Goal: Transaction & Acquisition: Purchase product/service

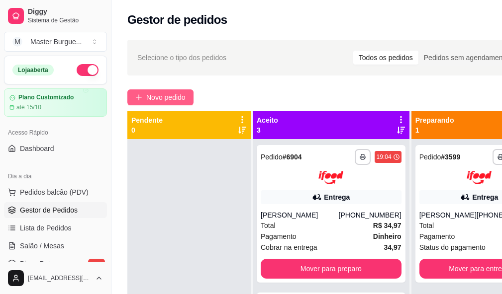
click at [155, 91] on button "Novo pedido" at bounding box center [160, 98] width 66 height 16
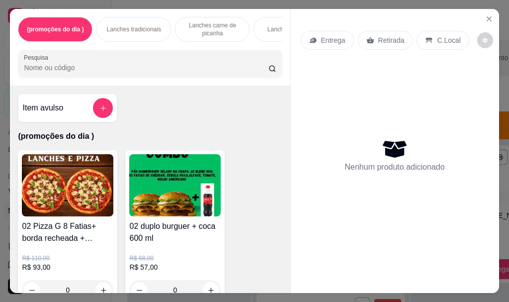
scroll to position [50, 0]
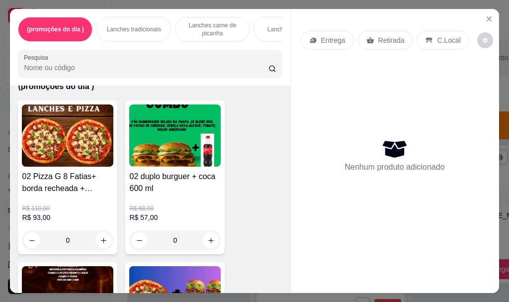
click at [100, 242] on div "0" at bounding box center [68, 240] width 92 height 20
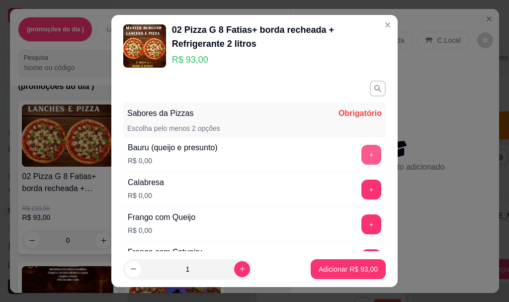
click at [362, 151] on button "+" at bounding box center [372, 155] width 20 height 20
click at [362, 198] on button "+" at bounding box center [371, 189] width 19 height 19
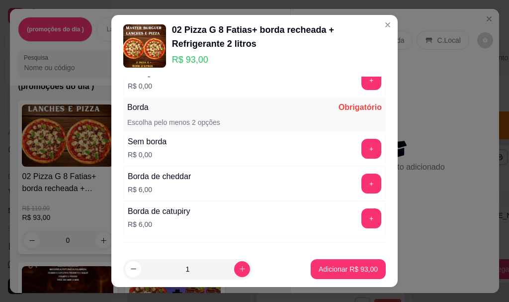
scroll to position [298, 0]
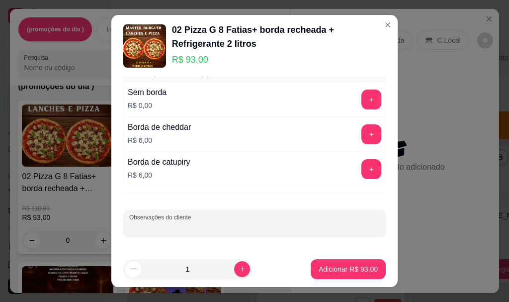
click at [219, 224] on input "Observações do cliente" at bounding box center [254, 227] width 251 height 10
click at [362, 95] on button "+" at bounding box center [371, 99] width 19 height 19
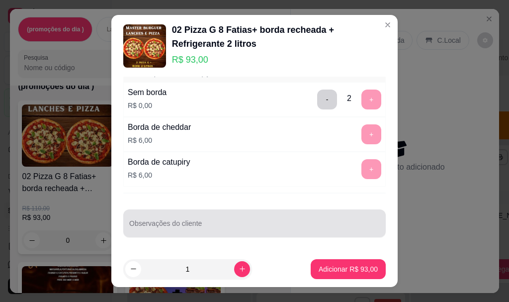
click at [216, 221] on div at bounding box center [254, 223] width 251 height 20
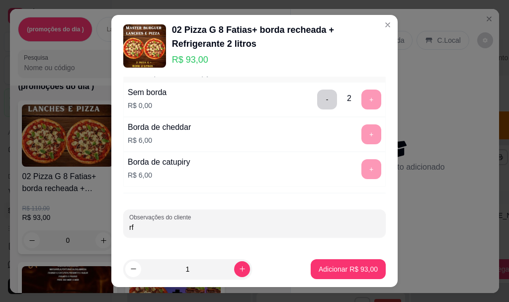
type input "r"
click at [237, 229] on input "a outra e frango com catupiry e matede portuguesa" at bounding box center [254, 227] width 251 height 10
click at [240, 227] on input "a outra e frango com catupiry e matede portuguesa" at bounding box center [254, 227] width 251 height 10
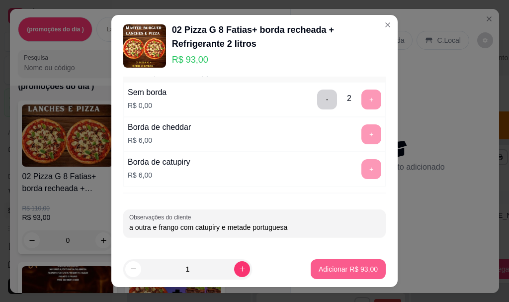
type input "a outra e frango com catupiry e metade portuguesa"
click at [320, 266] on p "Adicionar R$ 93,00" at bounding box center [349, 268] width 58 height 9
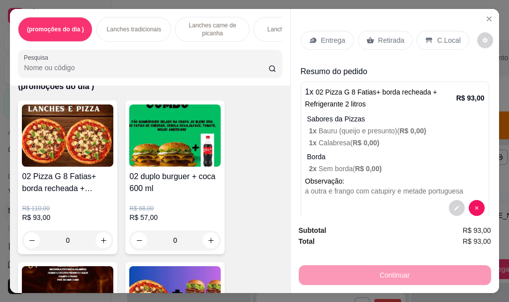
scroll to position [17, 0]
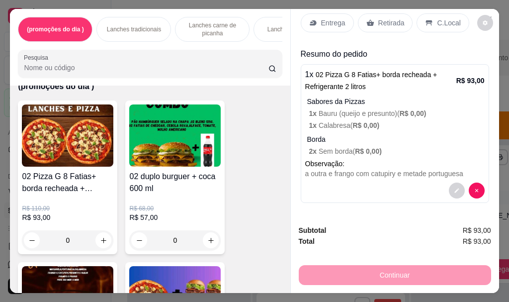
click at [337, 18] on p "Entrega" at bounding box center [333, 23] width 24 height 10
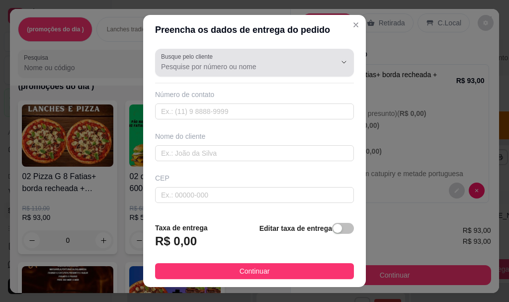
click at [259, 56] on div at bounding box center [254, 63] width 187 height 20
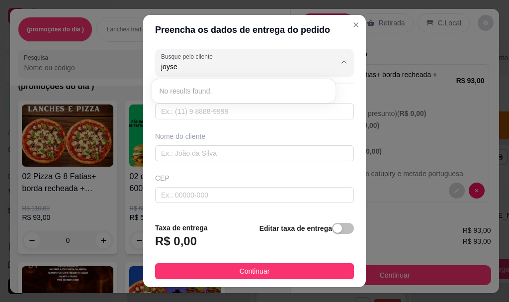
type input "joyse"
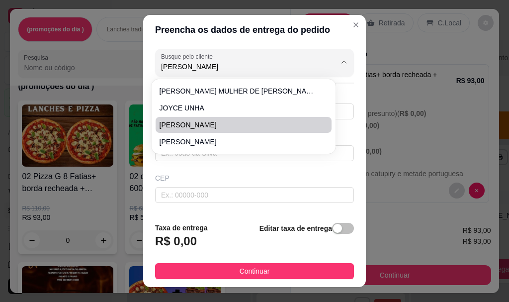
click at [173, 117] on li "[PERSON_NAME]" at bounding box center [244, 125] width 176 height 16
type input "[PERSON_NAME]"
type input "27999756715"
type input "[PERSON_NAME]"
type input "29178520"
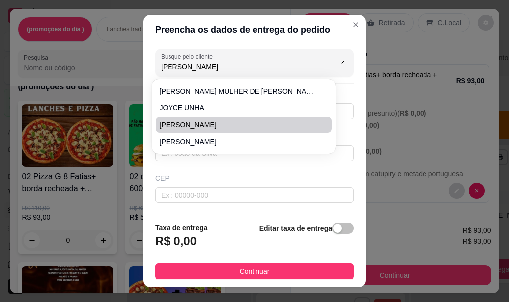
type input "[GEOGRAPHIC_DATA][PERSON_NAME]"
type input "331"
type input "SERRA"
type input "Studio diva das unhas"
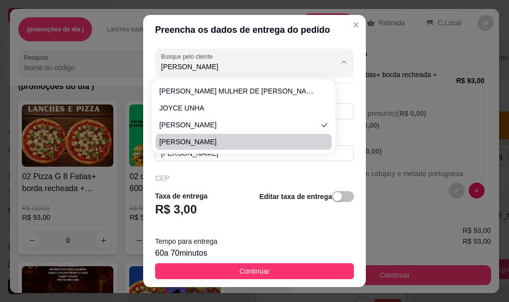
scroll to position [17, 0]
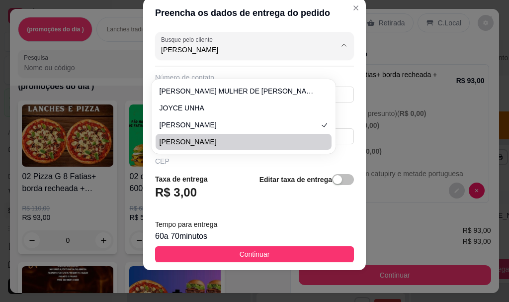
click at [370, 151] on div "Preencha os dados de entrega do pedido Busque pelo cliente [PERSON_NAME] Número…" at bounding box center [254, 151] width 509 height 302
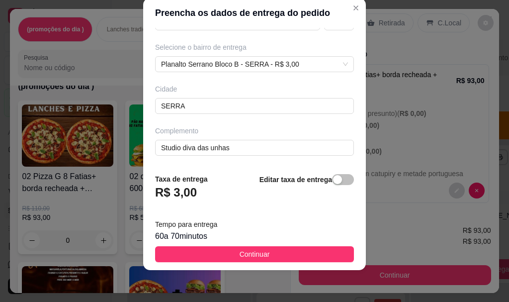
scroll to position [148, 0]
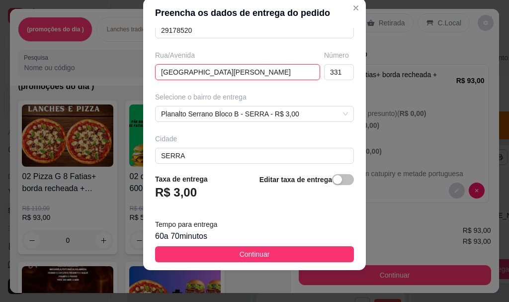
click at [262, 80] on input "[GEOGRAPHIC_DATA][PERSON_NAME]" at bounding box center [237, 72] width 165 height 16
click at [263, 79] on input "[GEOGRAPHIC_DATA][PERSON_NAME]" at bounding box center [237, 72] width 165 height 16
click at [249, 75] on input "[GEOGRAPHIC_DATA][PERSON_NAME]" at bounding box center [237, 72] width 165 height 16
click at [246, 73] on input "[GEOGRAPHIC_DATA][PERSON_NAME]" at bounding box center [237, 72] width 165 height 16
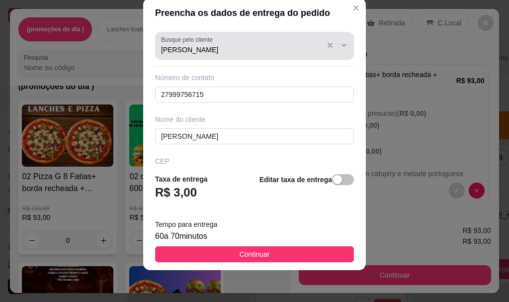
click at [238, 48] on input "[PERSON_NAME]" at bounding box center [240, 50] width 159 height 10
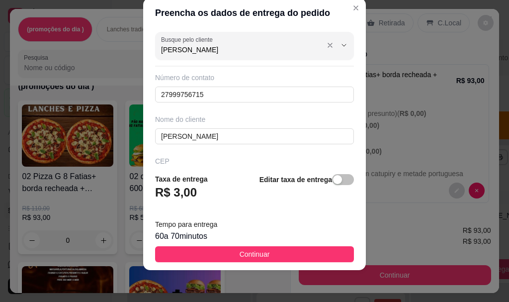
click at [220, 45] on input "[PERSON_NAME]" at bounding box center [240, 50] width 159 height 10
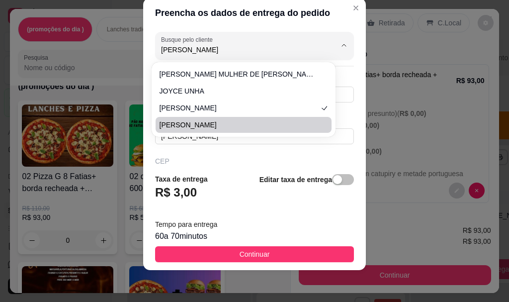
click at [184, 123] on span "[PERSON_NAME]" at bounding box center [239, 125] width 158 height 10
type input "[PERSON_NAME]"
type input "27996009890"
type input "[PERSON_NAME]"
type input "RUA [GEOGRAPHIC_DATA]"
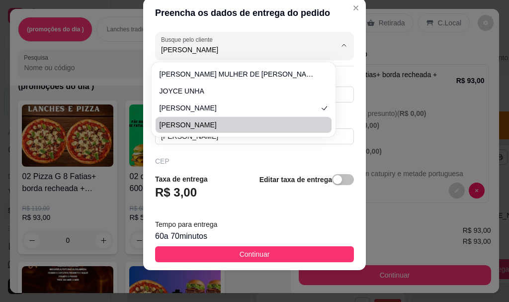
type input "197"
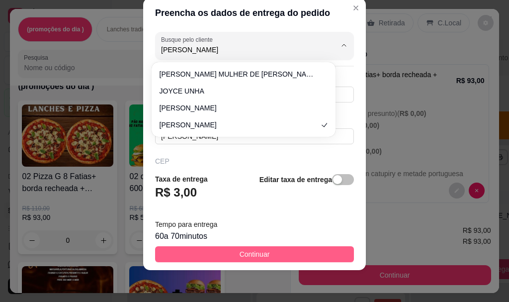
click at [240, 249] on span "Continuar" at bounding box center [255, 254] width 30 height 11
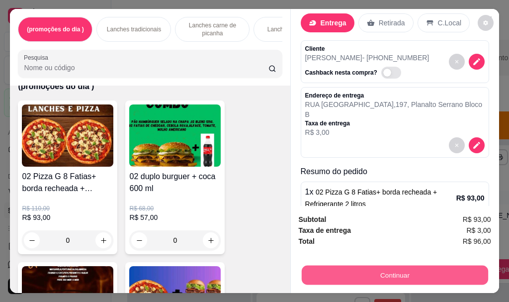
click at [353, 267] on button "Continuar" at bounding box center [394, 274] width 186 height 19
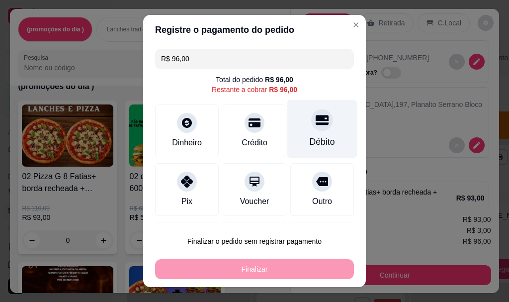
click at [306, 149] on div "Débito" at bounding box center [322, 129] width 70 height 58
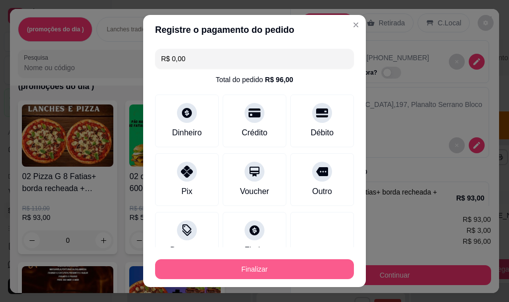
click at [295, 271] on button "Finalizar" at bounding box center [254, 269] width 199 height 20
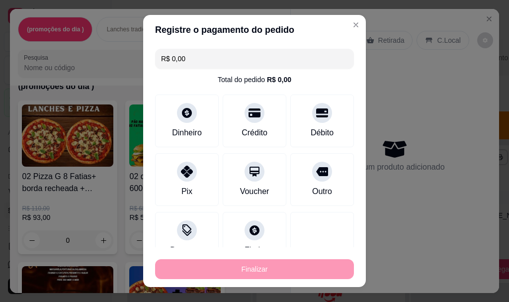
type input "-R$ 96,00"
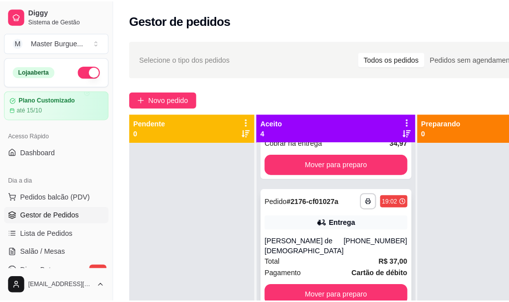
scroll to position [252, 0]
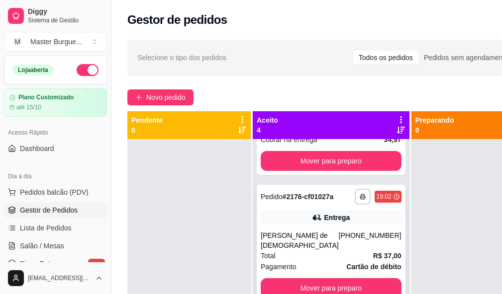
click at [320, 254] on div "Total R$ 37,00" at bounding box center [331, 256] width 141 height 11
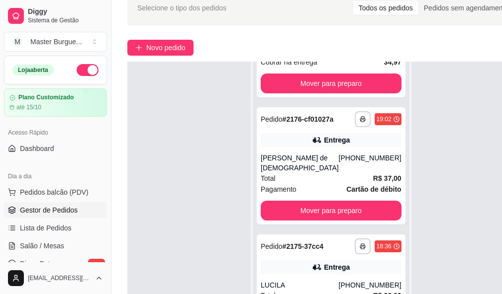
scroll to position [159, 0]
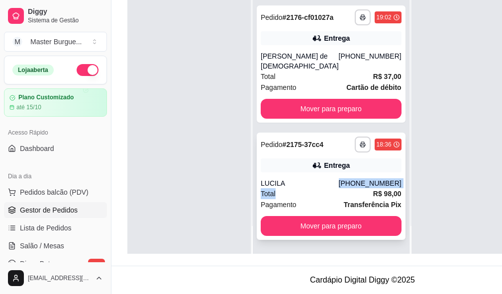
click at [293, 182] on div "**********" at bounding box center [331, 186] width 149 height 107
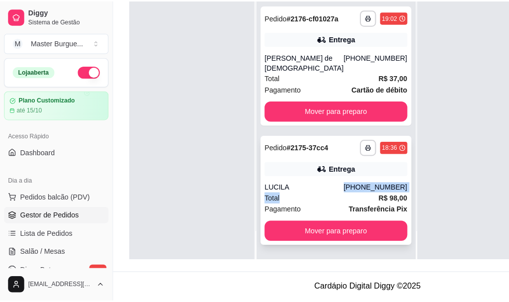
scroll to position [202, 0]
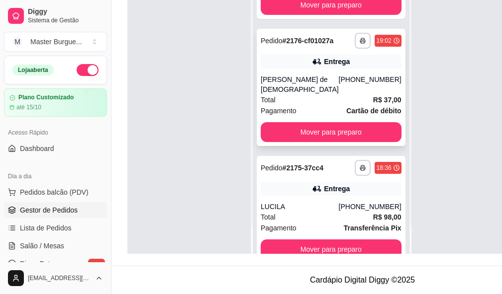
click at [297, 105] on div "Total R$ 37,00" at bounding box center [331, 99] width 141 height 11
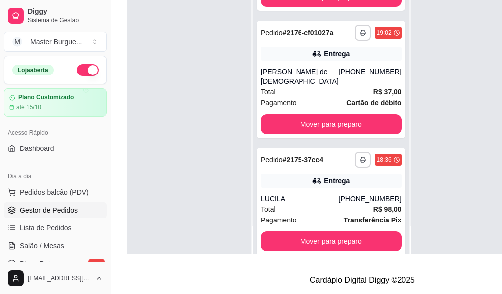
scroll to position [388, 0]
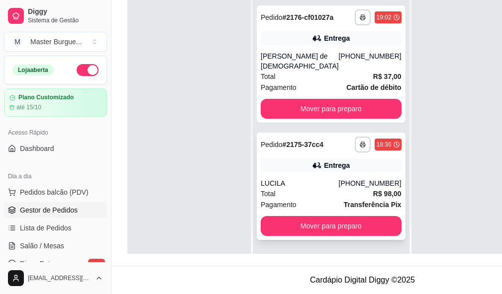
click at [280, 179] on div "LUCILA" at bounding box center [300, 184] width 78 height 10
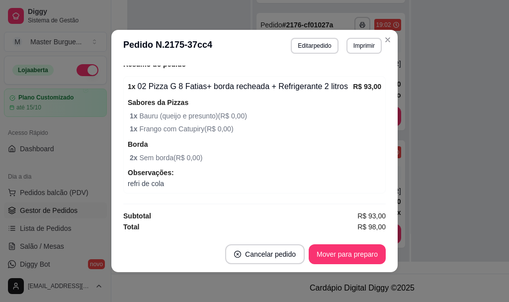
scroll to position [2, 0]
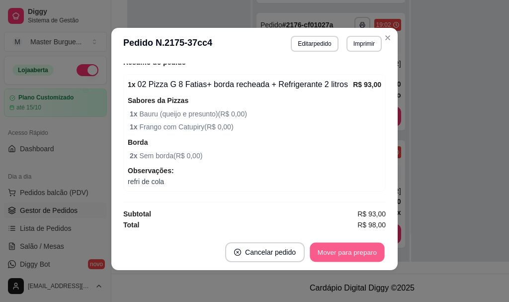
click at [334, 259] on button "Mover para preparo" at bounding box center [347, 252] width 75 height 19
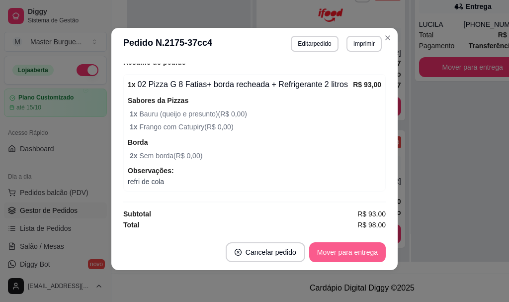
scroll to position [263, 0]
click at [336, 256] on button "Mover para entrega" at bounding box center [347, 252] width 77 height 20
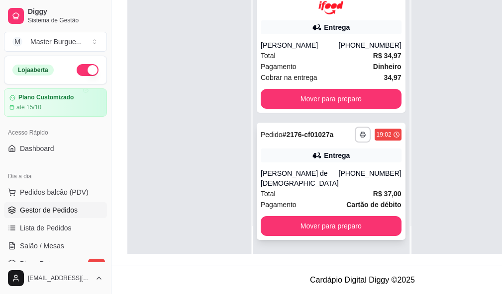
click at [278, 183] on div "[PERSON_NAME] de [DEMOGRAPHIC_DATA]" at bounding box center [300, 179] width 78 height 20
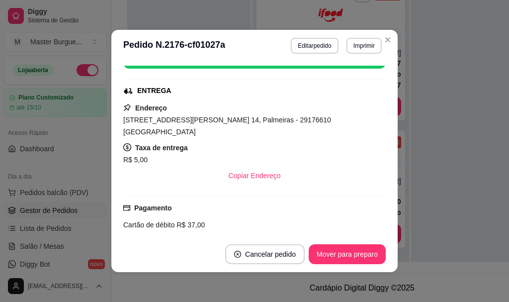
scroll to position [269, 0]
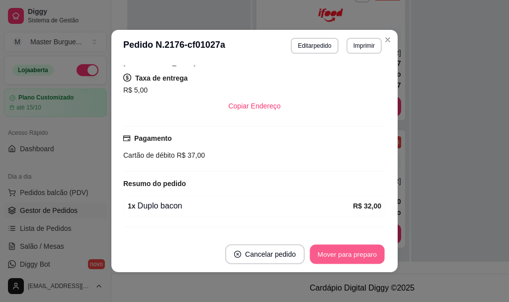
click at [321, 258] on button "Mover para preparo" at bounding box center [347, 254] width 75 height 19
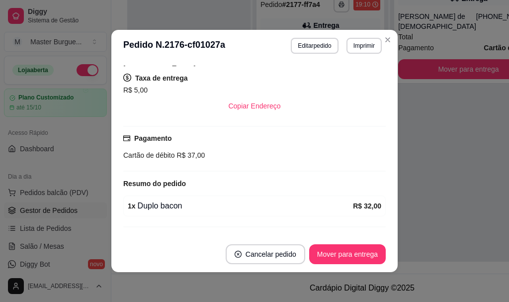
scroll to position [127, 0]
click at [334, 252] on button "Mover para entrega" at bounding box center [347, 254] width 77 height 20
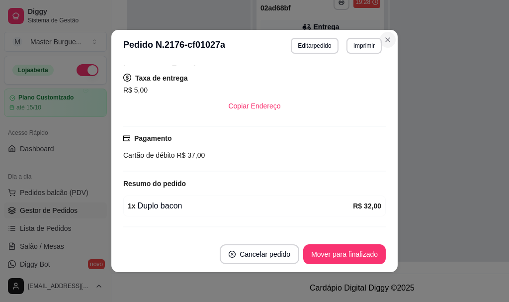
scroll to position [275, 0]
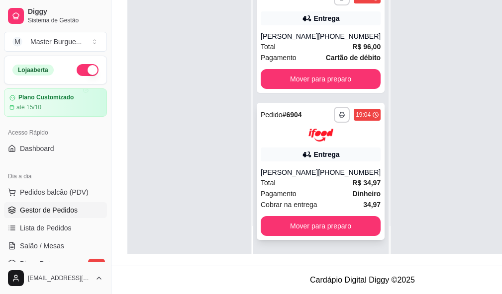
click at [304, 181] on div "Total R$ 34,97" at bounding box center [321, 183] width 120 height 11
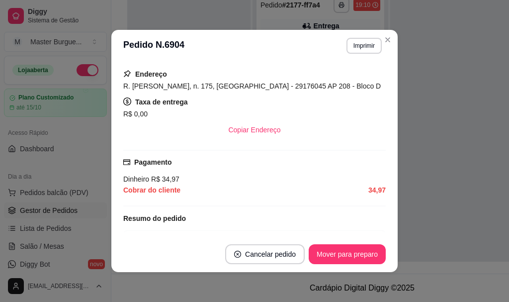
scroll to position [257, 0]
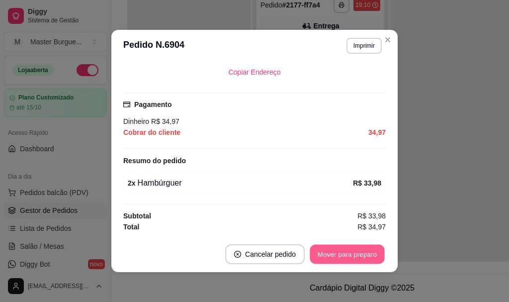
click at [337, 246] on button "Mover para preparo" at bounding box center [347, 254] width 75 height 19
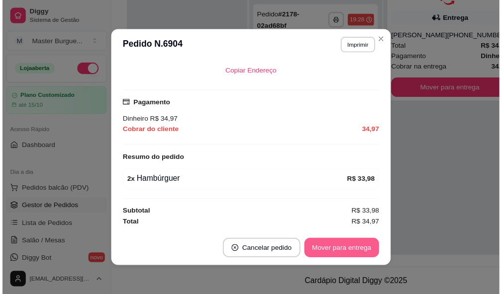
scroll to position [117, 0]
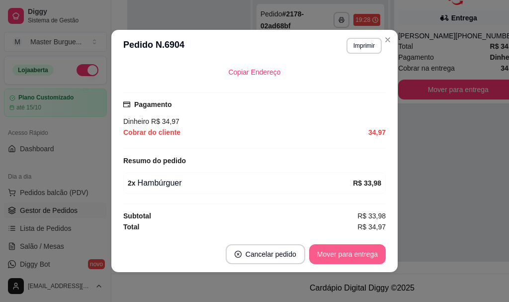
click at [328, 251] on button "Mover para entrega" at bounding box center [347, 254] width 77 height 20
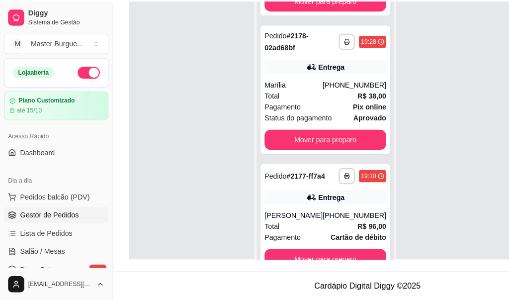
scroll to position [0, 0]
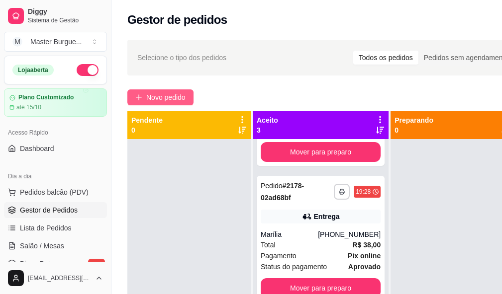
click at [165, 103] on button "Novo pedido" at bounding box center [160, 98] width 66 height 16
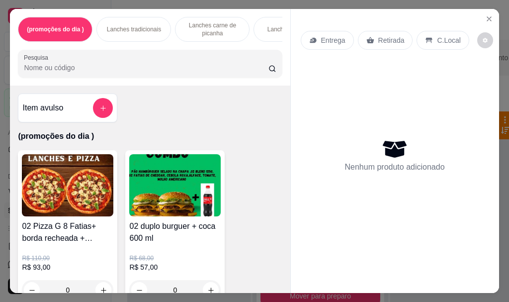
click at [272, 34] on div "Lanches Gourmet" at bounding box center [291, 29] width 75 height 25
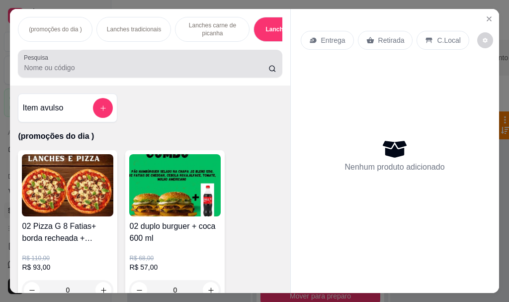
scroll to position [26, 0]
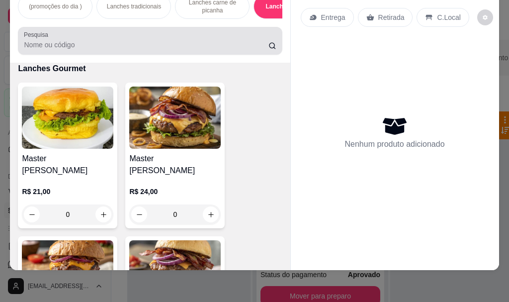
click at [274, 39] on div "Pesquisa" at bounding box center [150, 41] width 264 height 28
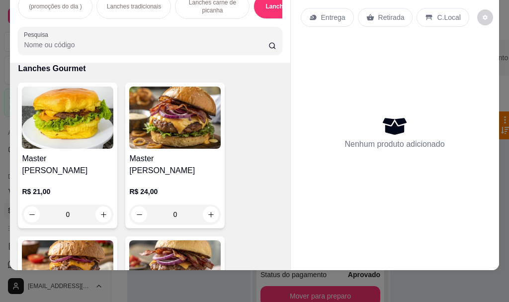
drag, startPoint x: 274, startPoint y: 20, endPoint x: 275, endPoint y: 15, distance: 5.6
click at [274, 20] on div "(promoções do dia ) Lanches tradicionais Lanches carne de picanha Lanches Gourm…" at bounding box center [150, 24] width 280 height 77
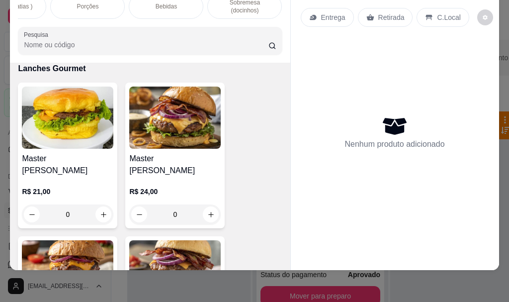
scroll to position [0, 0]
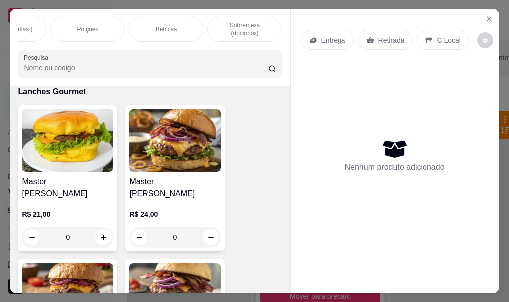
click at [218, 33] on p "Sobremesa (docinhos)" at bounding box center [245, 29] width 58 height 16
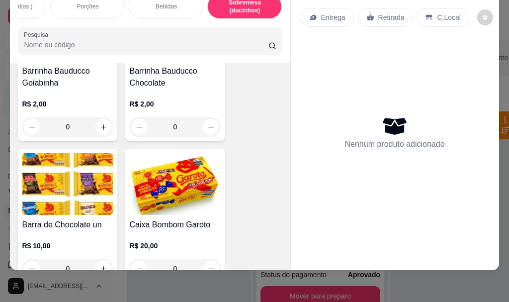
scroll to position [7441, 0]
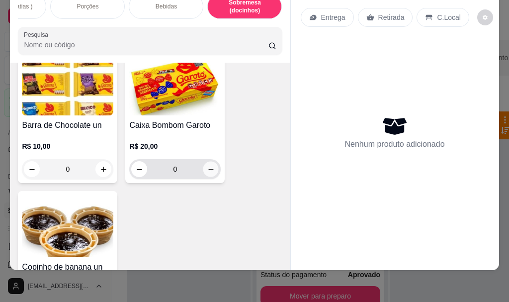
click at [208, 166] on icon "increase-product-quantity" at bounding box center [210, 169] width 7 height 7
type input "1"
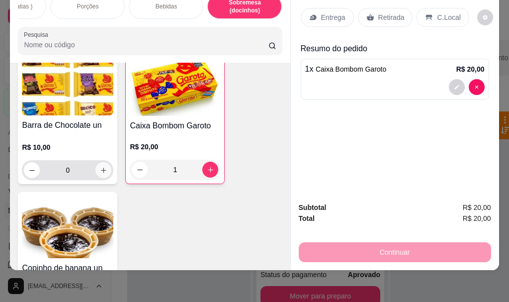
click at [99, 165] on button "increase-product-quantity" at bounding box center [103, 170] width 16 height 16
type input "1"
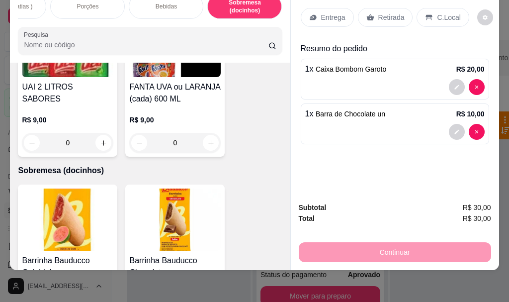
scroll to position [0, 0]
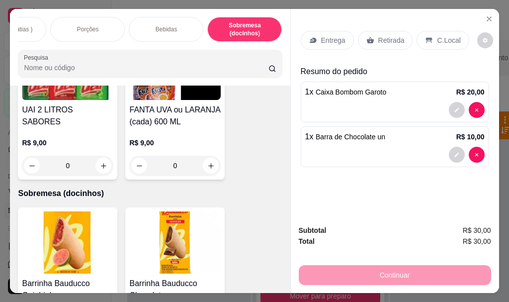
click at [149, 25] on div "Bebidas" at bounding box center [166, 29] width 75 height 25
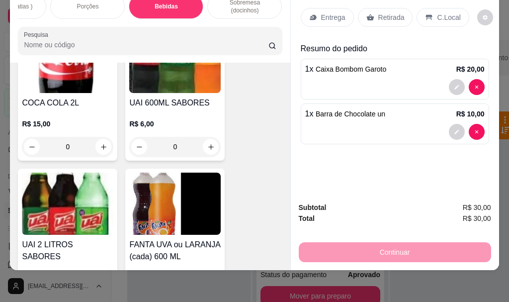
scroll to position [7094, 0]
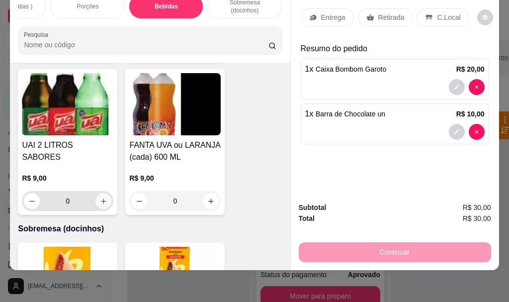
click at [102, 197] on icon "increase-product-quantity" at bounding box center [103, 200] width 7 height 7
type input "1"
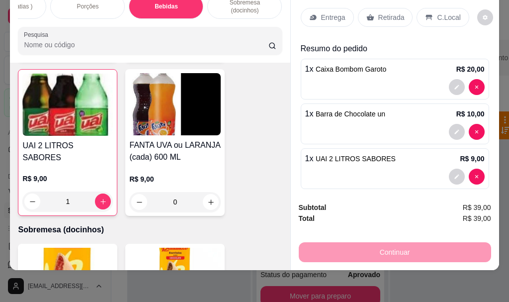
scroll to position [7094, 0]
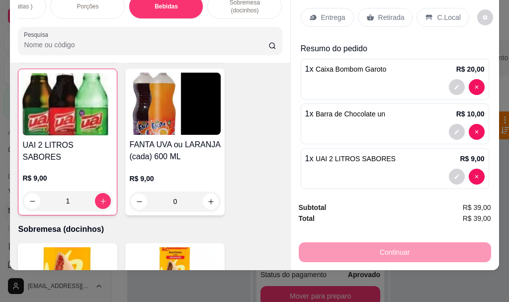
click at [340, 242] on div "Continuar" at bounding box center [395, 251] width 192 height 22
click at [392, 13] on p "Retirada" at bounding box center [391, 17] width 26 height 10
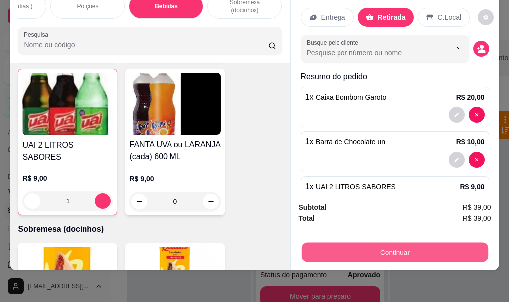
click at [334, 247] on button "Continuar" at bounding box center [394, 251] width 186 height 19
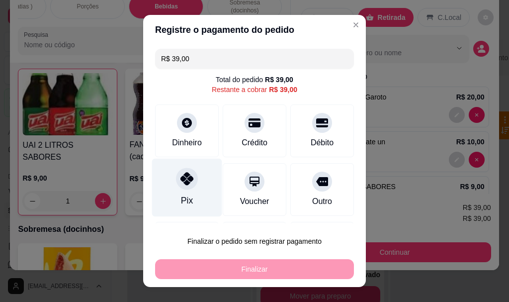
click at [188, 187] on div "Pix" at bounding box center [187, 188] width 70 height 58
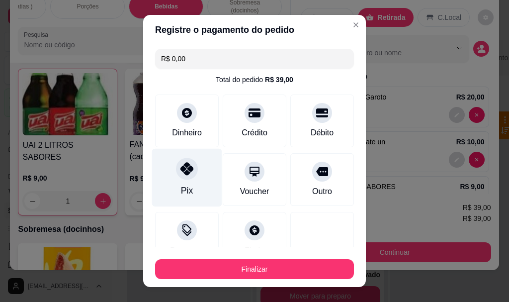
type input "R$ 0,00"
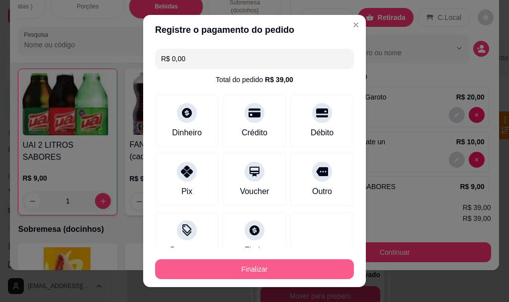
click at [220, 263] on button "Finalizar" at bounding box center [254, 269] width 199 height 20
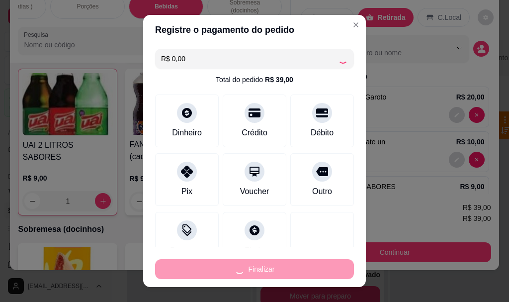
type input "0"
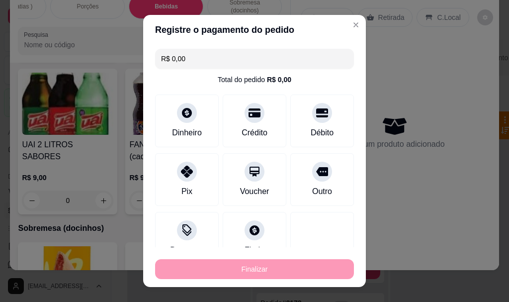
type input "-R$ 39,00"
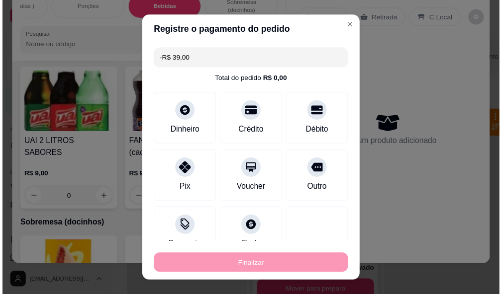
scroll to position [7094, 0]
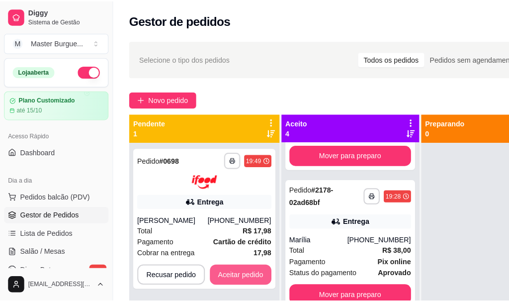
scroll to position [400, 0]
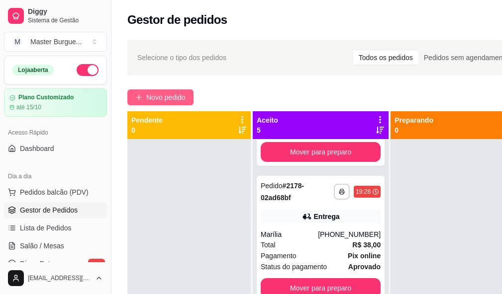
click at [181, 100] on span "Novo pedido" at bounding box center [165, 97] width 39 height 11
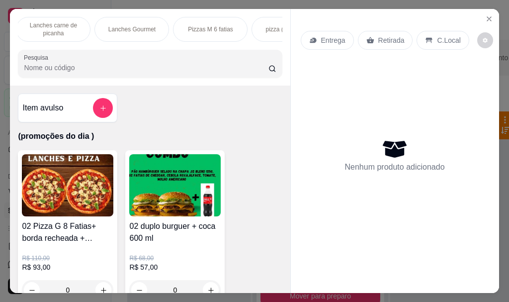
scroll to position [0, 179]
click at [255, 28] on p "pizza (G 8 fatias )" at bounding box center [269, 29] width 47 height 8
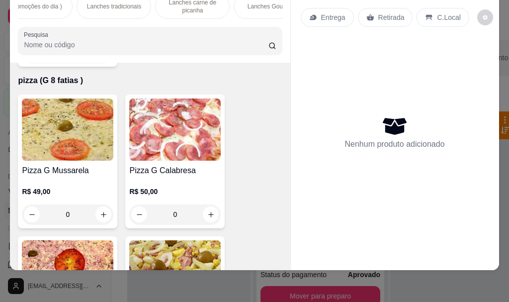
scroll to position [0, 0]
click at [52, 6] on div "(promoções do dia )" at bounding box center [55, 6] width 75 height 25
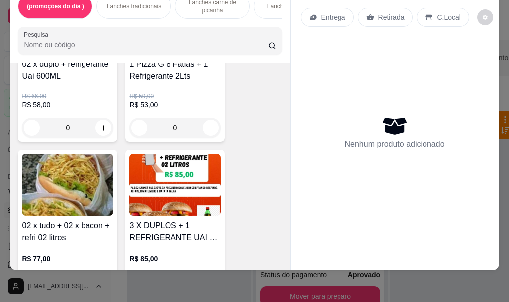
scroll to position [1039, 0]
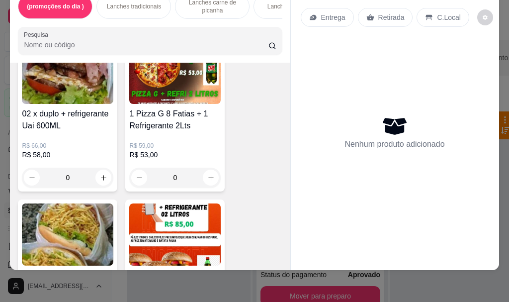
click at [207, 175] on div "0" at bounding box center [175, 178] width 92 height 20
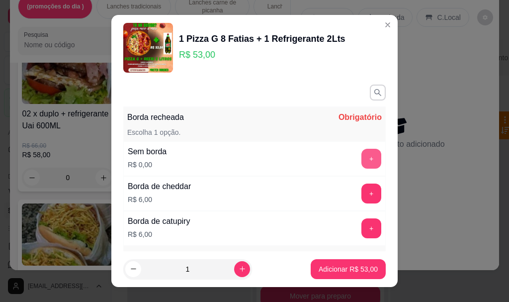
click at [362, 156] on button "+" at bounding box center [372, 159] width 20 height 20
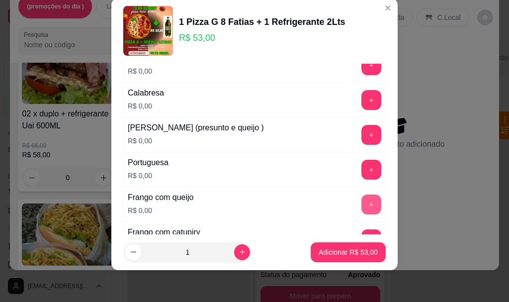
scroll to position [265, 0]
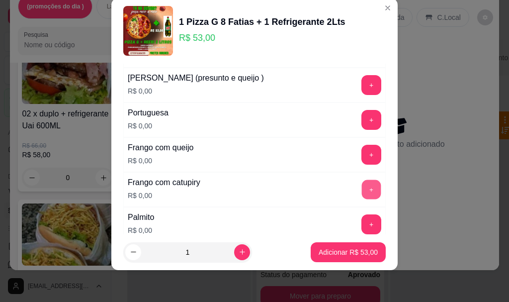
click at [362, 186] on button "+" at bounding box center [371, 189] width 19 height 19
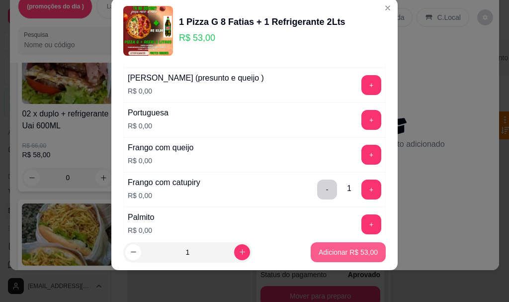
click at [335, 254] on p "Adicionar R$ 53,00" at bounding box center [348, 252] width 59 height 10
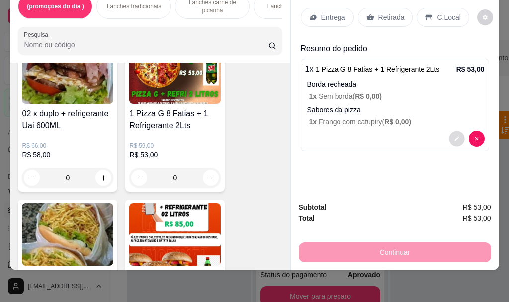
click at [454, 136] on icon "decrease-product-quantity" at bounding box center [457, 139] width 6 height 6
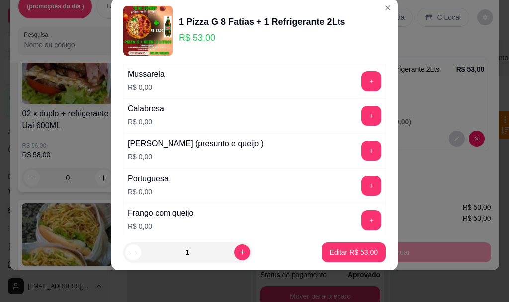
scroll to position [337, 0]
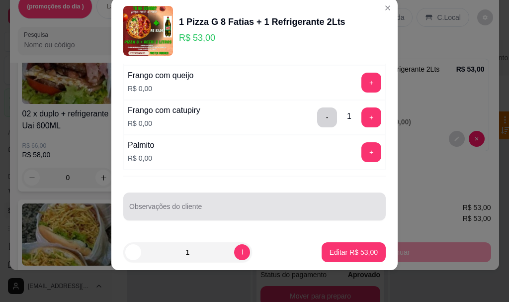
click at [257, 200] on div at bounding box center [254, 206] width 251 height 20
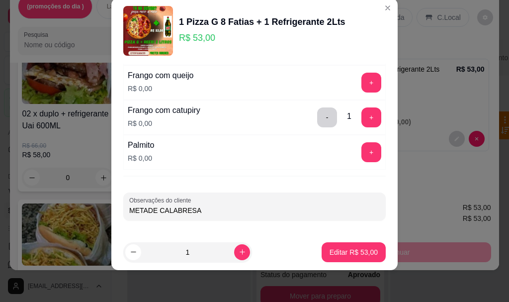
type input "METADE CALABRESA"
click at [358, 248] on p "Editar R$ 53,00" at bounding box center [354, 252] width 48 height 10
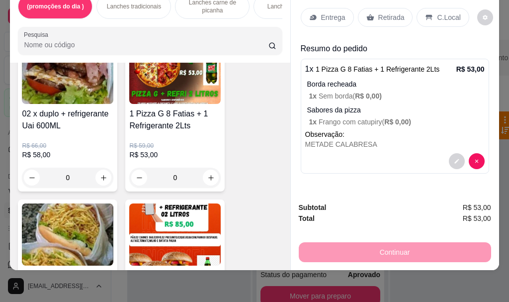
click at [388, 12] on p "Retirada" at bounding box center [391, 17] width 26 height 10
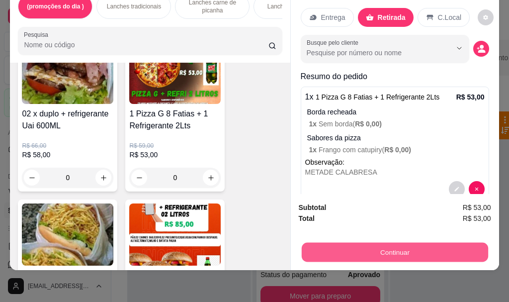
click at [320, 249] on button "Continuar" at bounding box center [394, 251] width 186 height 19
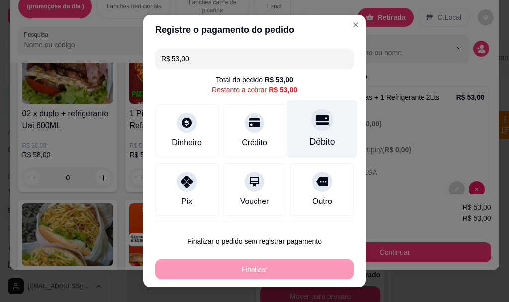
click at [310, 139] on div "Débito" at bounding box center [322, 142] width 25 height 13
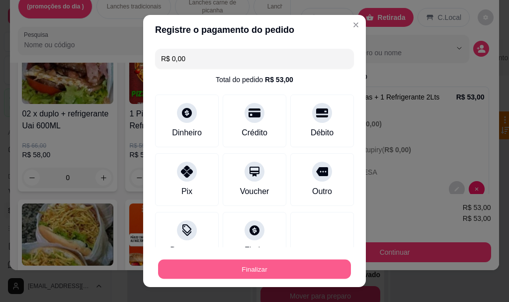
click at [281, 269] on button "Finalizar" at bounding box center [254, 268] width 193 height 19
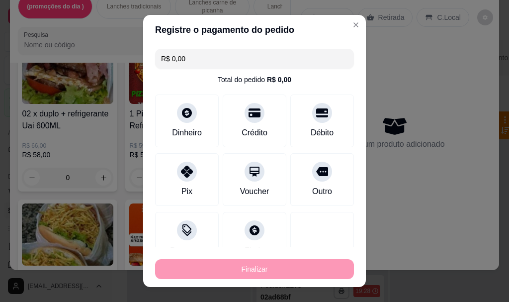
type input "-R$ 53,00"
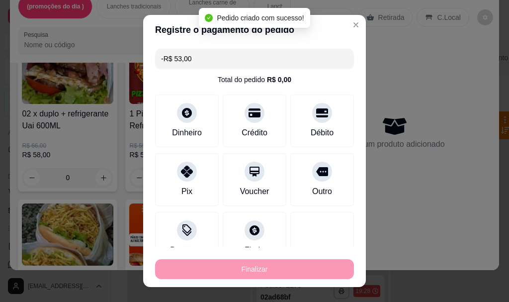
scroll to position [525, 0]
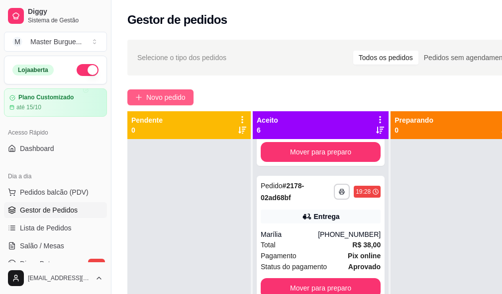
click at [149, 92] on span "Novo pedido" at bounding box center [165, 97] width 39 height 11
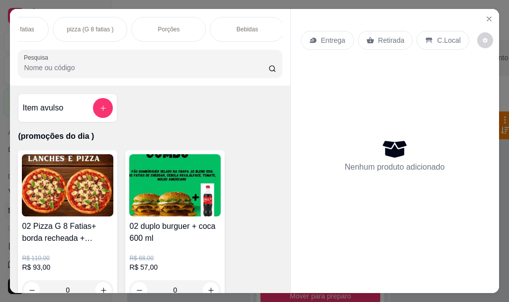
scroll to position [0, 378]
click at [160, 17] on div "Porções" at bounding box center [148, 29] width 75 height 25
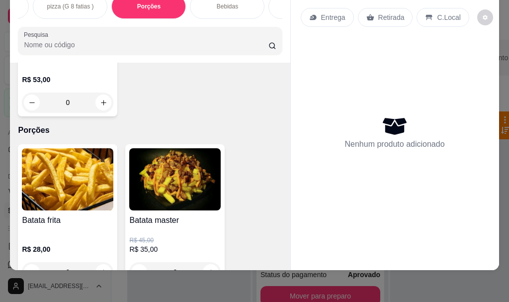
scroll to position [5745, 0]
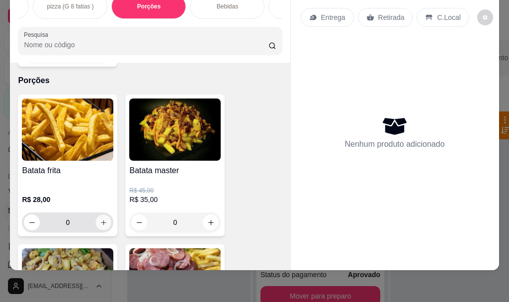
click at [101, 220] on icon "increase-product-quantity" at bounding box center [103, 222] width 5 height 5
type input "1"
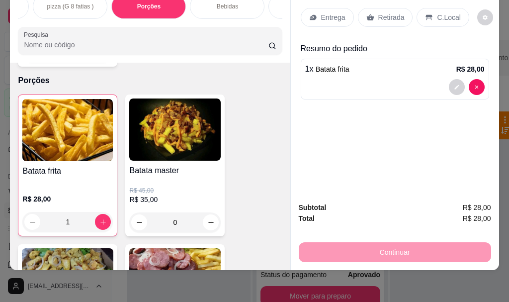
click at [437, 12] on p "C.Local" at bounding box center [448, 17] width 23 height 10
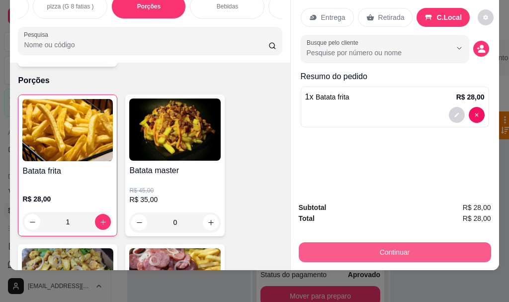
click at [363, 250] on button "Continuar" at bounding box center [395, 252] width 192 height 20
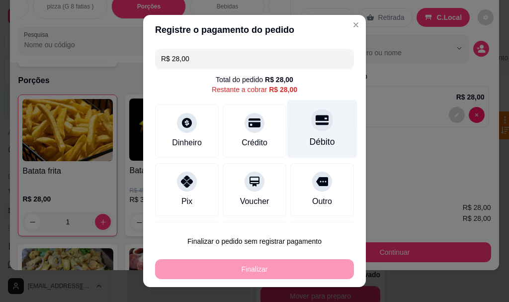
click at [293, 127] on div "Débito" at bounding box center [322, 129] width 70 height 58
type input "R$ 0,00"
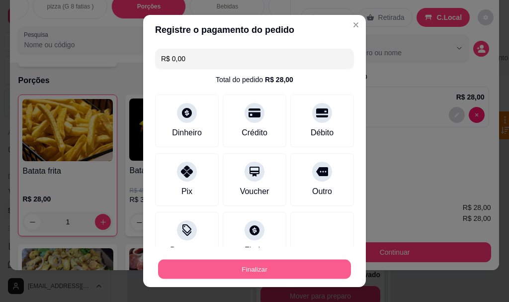
click at [236, 269] on button "Finalizar" at bounding box center [254, 268] width 193 height 19
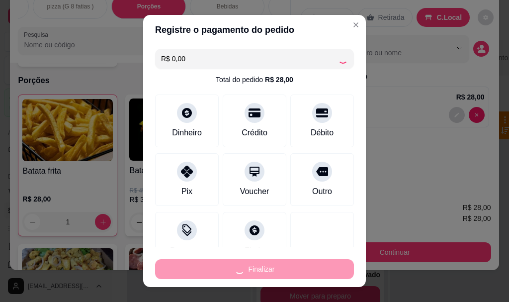
type input "0"
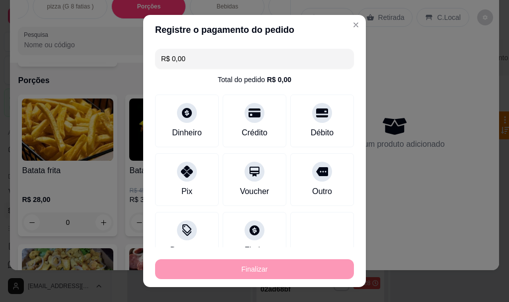
type input "-R$ 28,00"
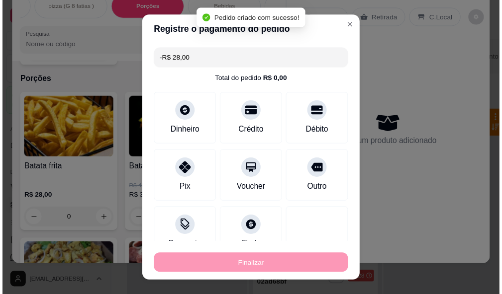
scroll to position [650, 0]
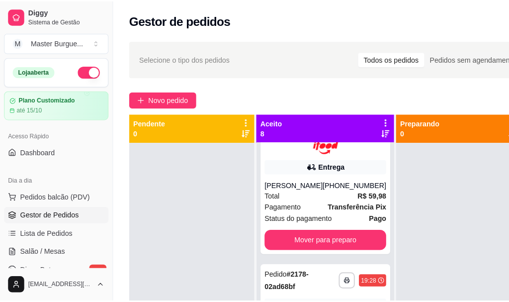
scroll to position [796, 0]
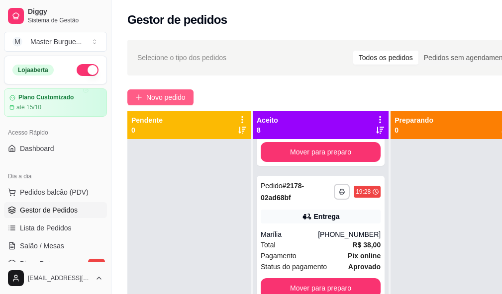
click at [146, 95] on button "Novo pedido" at bounding box center [160, 98] width 66 height 16
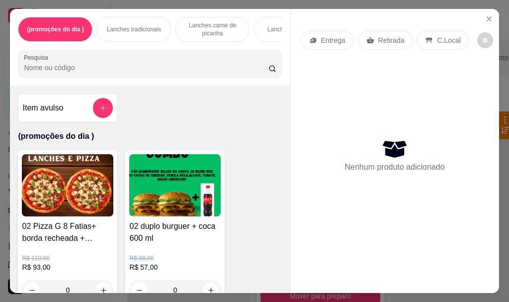
click at [114, 32] on div "Lanches tradicionais" at bounding box center [133, 29] width 75 height 25
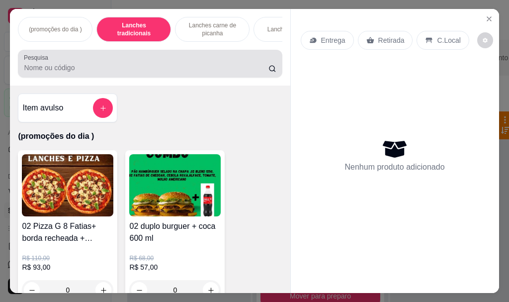
scroll to position [26, 0]
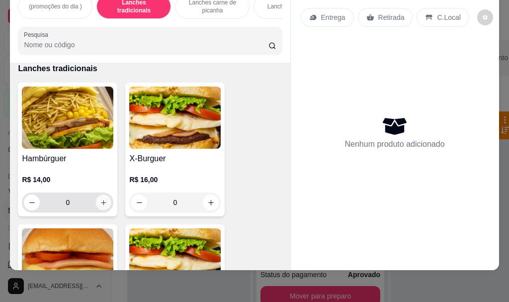
click at [100, 201] on icon "increase-product-quantity" at bounding box center [103, 202] width 7 height 7
type input "1"
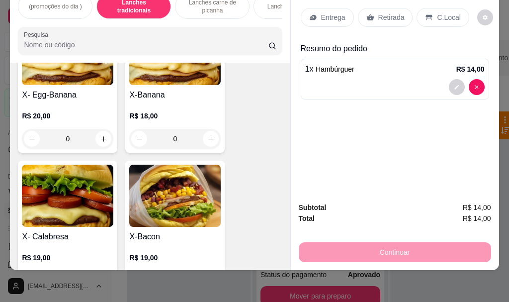
scroll to position [1951, 0]
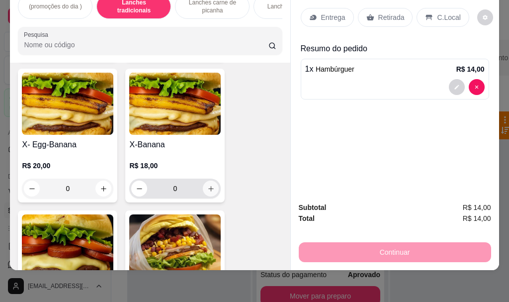
click at [207, 187] on icon "increase-product-quantity" at bounding box center [210, 188] width 7 height 7
type input "1"
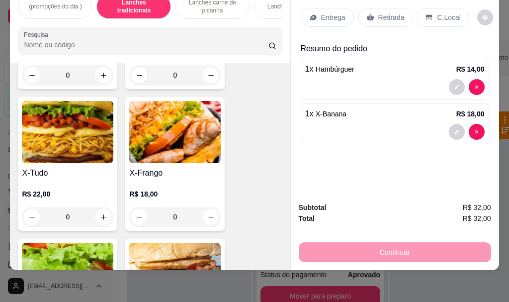
scroll to position [2449, 0]
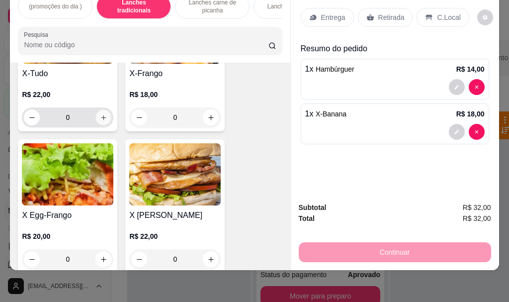
click at [102, 110] on button "increase-product-quantity" at bounding box center [103, 117] width 15 height 15
type input "1"
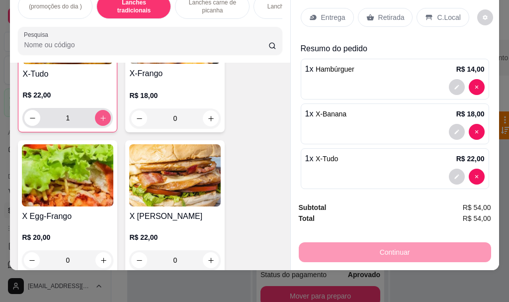
scroll to position [2449, 0]
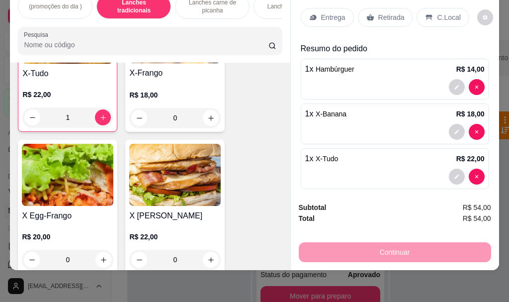
click at [449, 169] on button "decrease-product-quantity" at bounding box center [457, 177] width 16 height 16
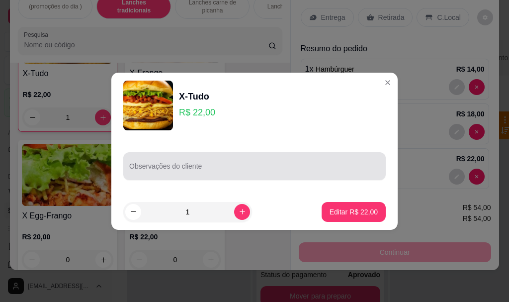
click at [267, 160] on div at bounding box center [254, 166] width 251 height 20
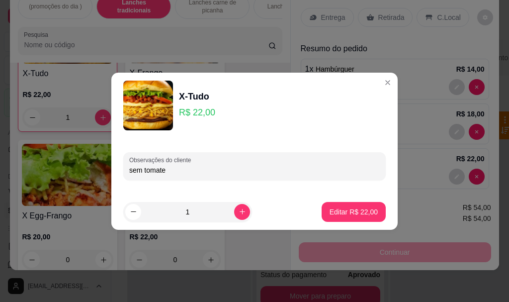
type input "sem tomate"
click at [359, 207] on p "Editar R$ 22,00" at bounding box center [354, 212] width 48 height 10
type input "0"
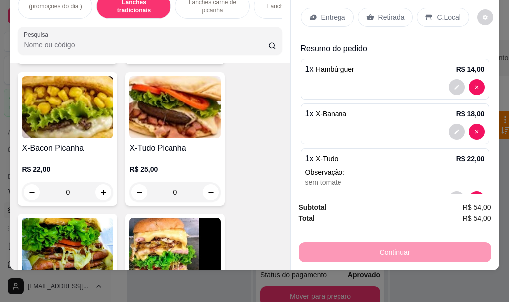
scroll to position [3344, 0]
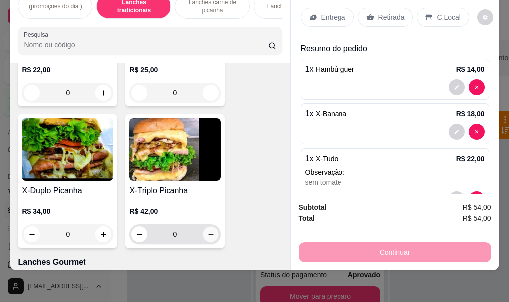
click at [204, 229] on button "increase-product-quantity" at bounding box center [210, 234] width 15 height 15
type input "1"
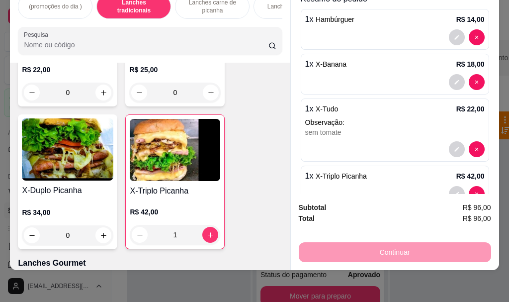
scroll to position [76, 0]
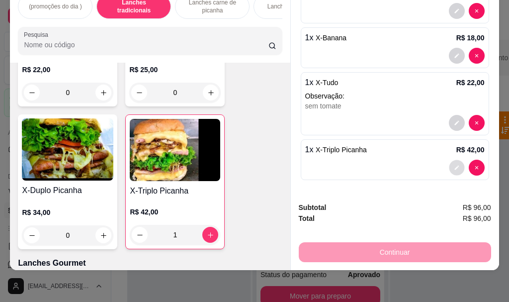
click at [454, 165] on icon "decrease-product-quantity" at bounding box center [457, 168] width 6 height 6
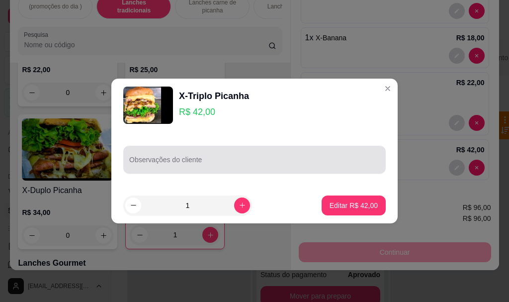
click at [269, 169] on div at bounding box center [254, 160] width 251 height 20
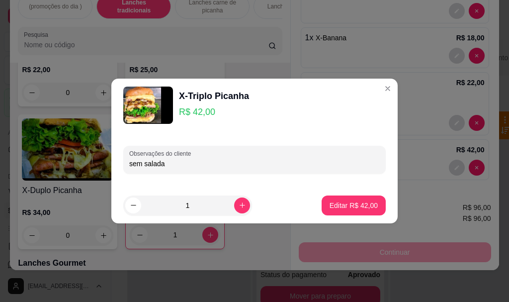
type input "sem salada"
click at [335, 207] on p "Editar R$ 42,00" at bounding box center [353, 204] width 47 height 9
type input "0"
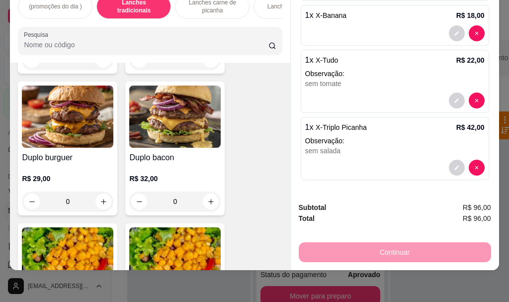
scroll to position [3792, 0]
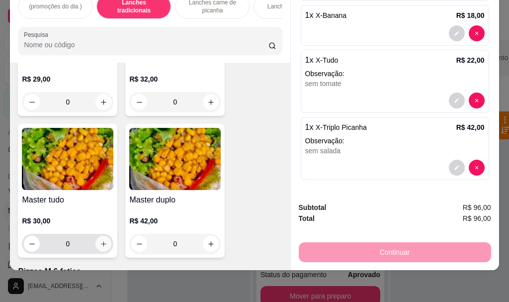
click at [101, 240] on icon "increase-product-quantity" at bounding box center [103, 243] width 7 height 7
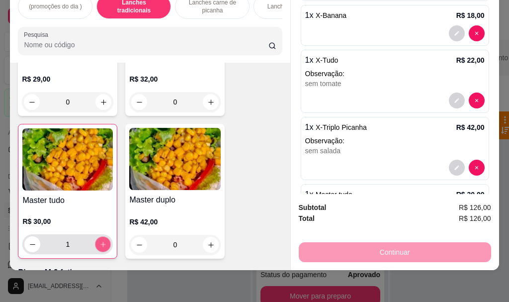
click at [101, 241] on icon "increase-product-quantity" at bounding box center [102, 244] width 7 height 7
type input "2"
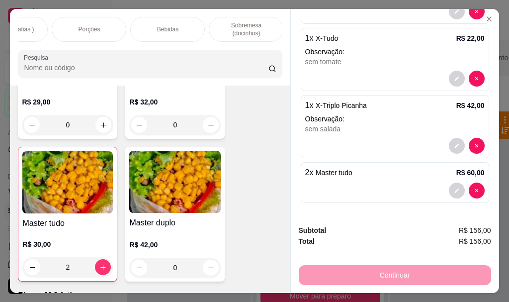
scroll to position [0, 439]
click at [161, 25] on p "Bebidas" at bounding box center [166, 29] width 21 height 8
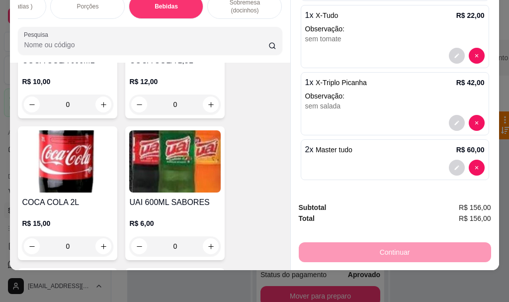
scroll to position [6997, 0]
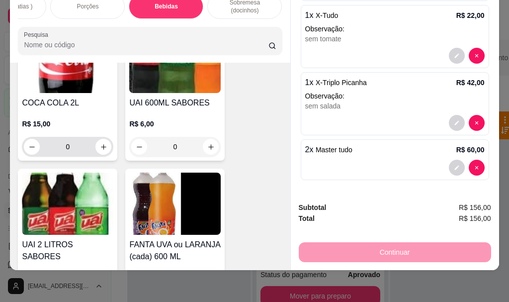
click at [96, 137] on div "0" at bounding box center [68, 147] width 88 height 20
click at [98, 139] on button "increase-product-quantity" at bounding box center [103, 146] width 15 height 15
type input "1"
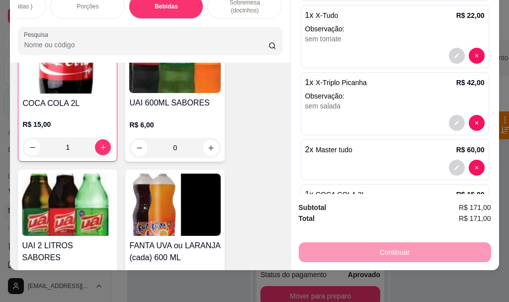
scroll to position [6998, 0]
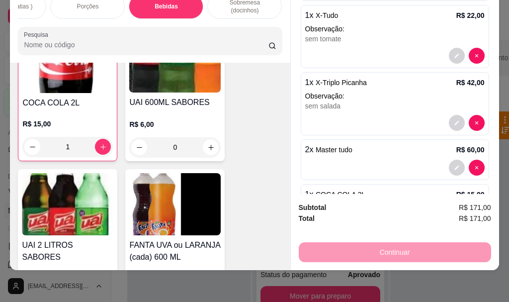
click at [355, 244] on div "Continuar" at bounding box center [395, 251] width 192 height 22
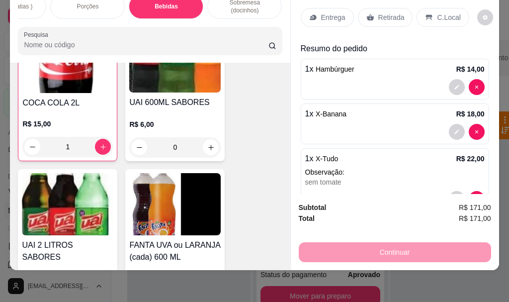
scroll to position [0, 0]
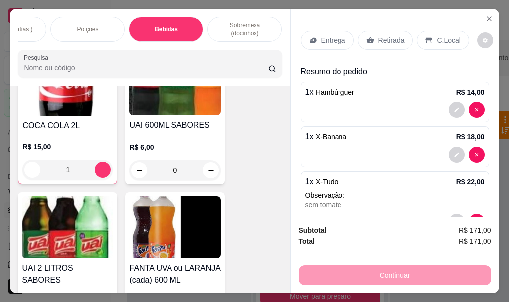
click at [425, 37] on icon at bounding box center [429, 40] width 8 height 8
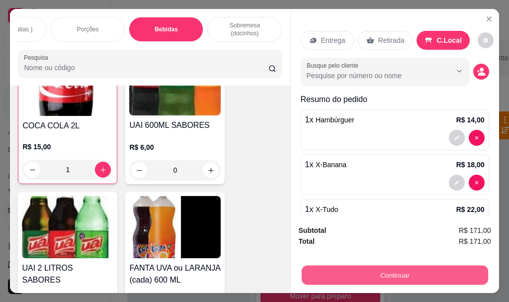
click at [382, 265] on button "Continuar" at bounding box center [394, 274] width 186 height 19
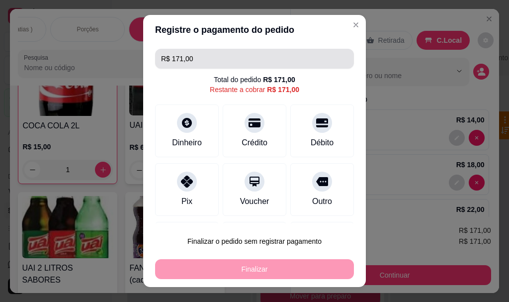
click at [202, 63] on input "R$ 171,00" at bounding box center [254, 59] width 187 height 20
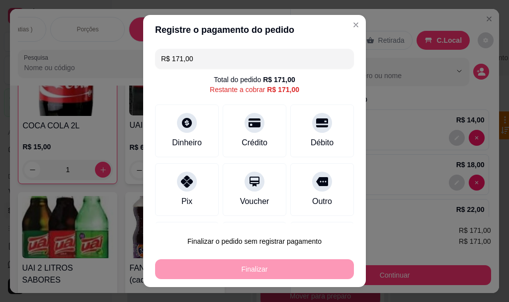
click at [202, 63] on input "R$ 171,00" at bounding box center [254, 59] width 187 height 20
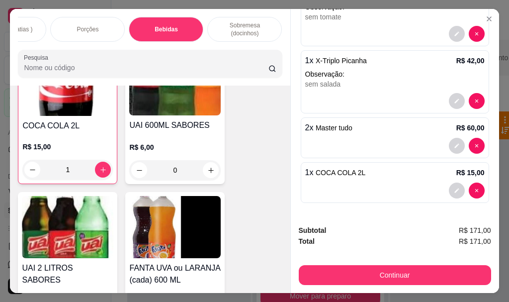
scroll to position [26, 0]
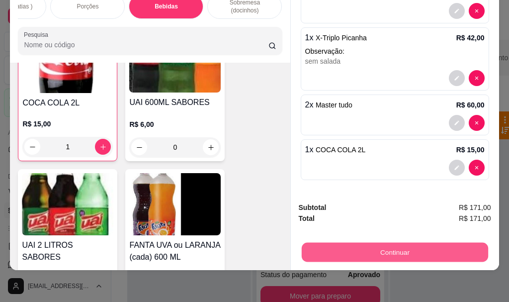
click at [391, 242] on button "Continuar" at bounding box center [394, 251] width 186 height 19
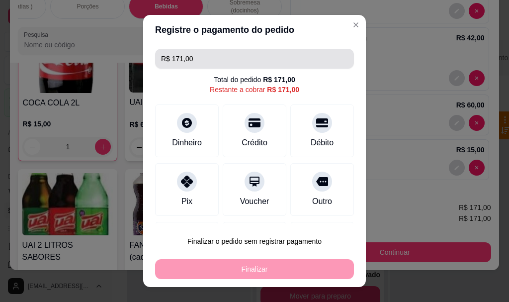
click at [215, 52] on input "R$ 171,00" at bounding box center [254, 59] width 187 height 20
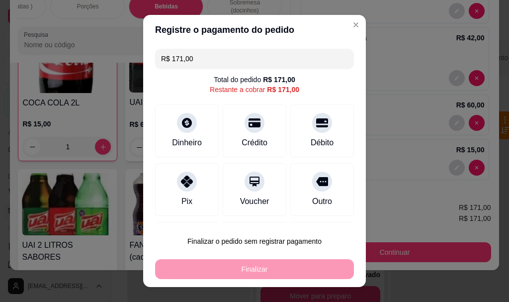
click at [214, 55] on input "R$ 171,00" at bounding box center [254, 59] width 187 height 20
click at [212, 58] on input "R$ 171,00" at bounding box center [254, 59] width 187 height 20
drag, startPoint x: 212, startPoint y: 58, endPoint x: 172, endPoint y: 75, distance: 43.5
click at [212, 59] on input "R$ 171,00" at bounding box center [254, 59] width 187 height 20
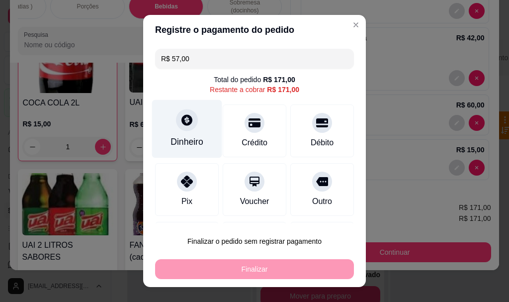
click at [197, 135] on div "Dinheiro" at bounding box center [187, 129] width 70 height 58
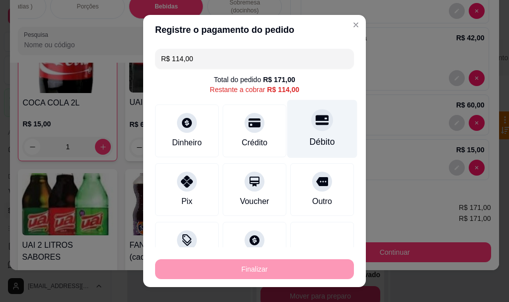
click at [316, 121] on icon at bounding box center [322, 120] width 13 height 10
type input "R$ 0,00"
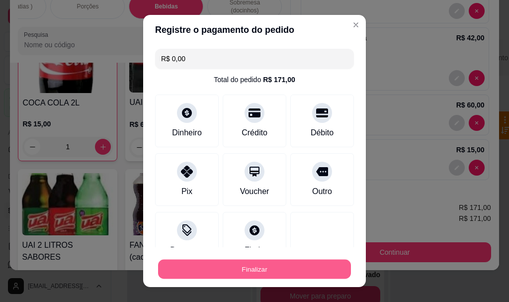
click at [230, 273] on button "Finalizar" at bounding box center [254, 268] width 193 height 19
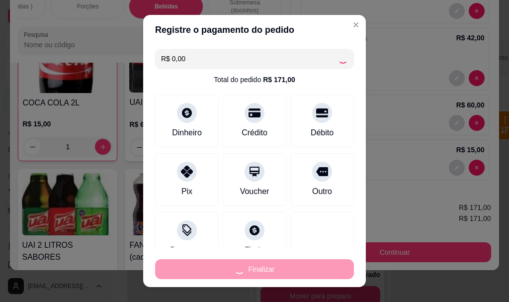
type input "0"
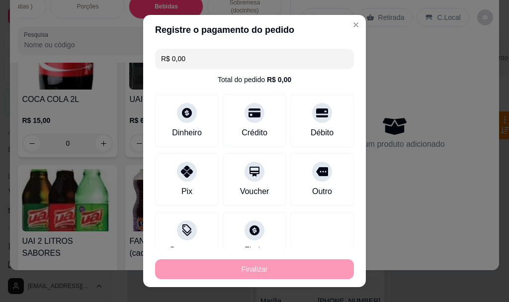
type input "-R$ 171,00"
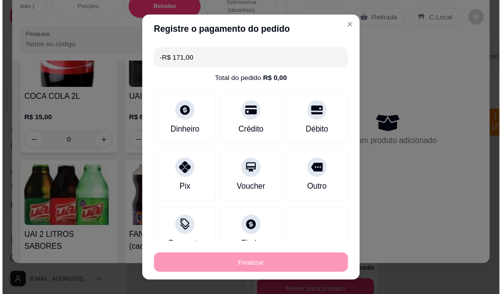
scroll to position [6994, 0]
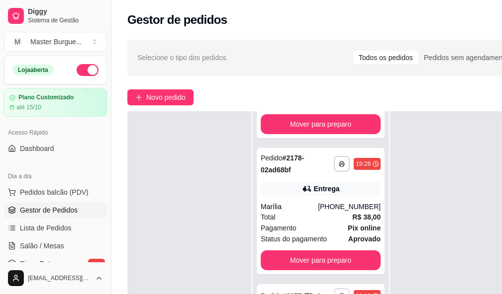
scroll to position [159, 0]
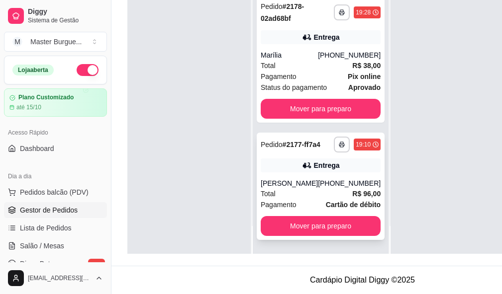
click at [278, 199] on span "Pagamento" at bounding box center [279, 204] width 36 height 11
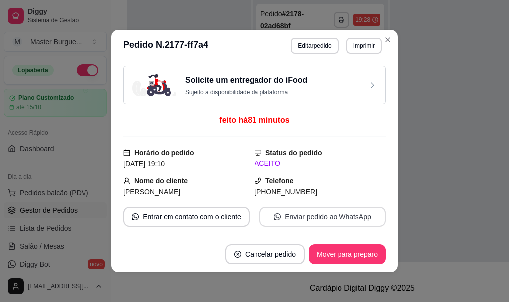
scroll to position [199, 0]
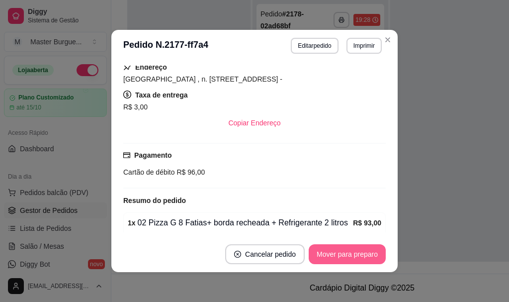
click at [325, 252] on button "Mover para preparo" at bounding box center [347, 254] width 77 height 20
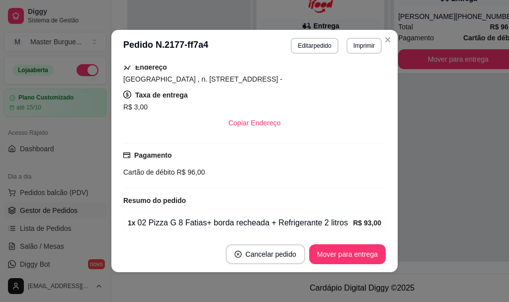
scroll to position [1079, 0]
click at [331, 255] on button "Mover para entrega" at bounding box center [347, 254] width 77 height 20
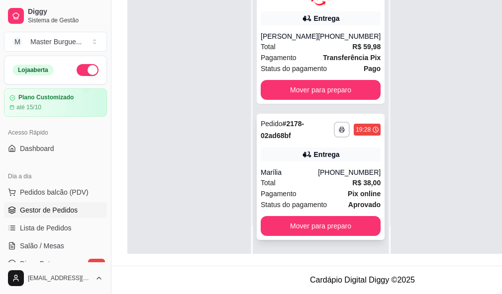
click at [304, 189] on div "Pagamento Pix online" at bounding box center [321, 193] width 120 height 11
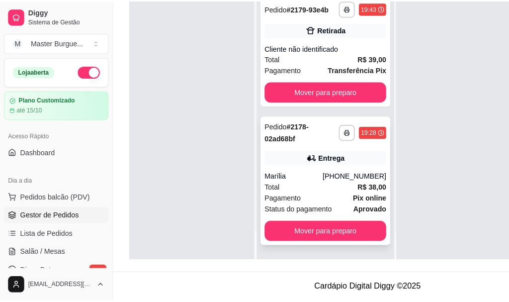
scroll to position [833, 0]
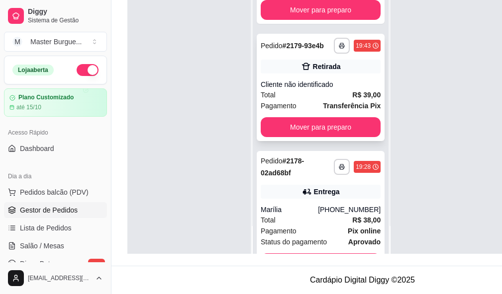
click at [309, 136] on div "**********" at bounding box center [321, 87] width 128 height 107
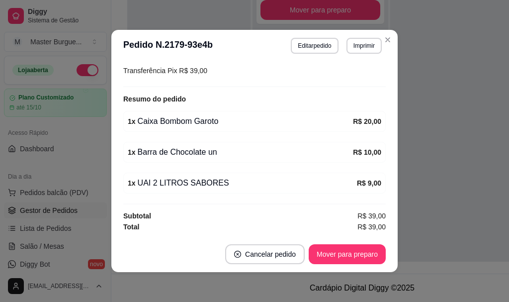
scroll to position [2, 0]
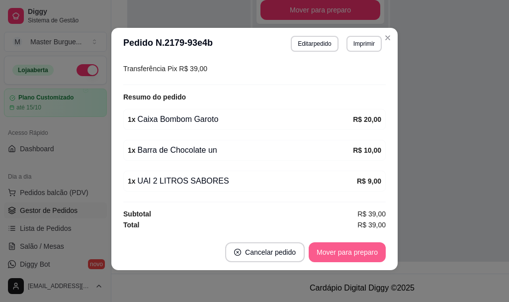
click at [327, 249] on button "Mover para preparo" at bounding box center [347, 252] width 77 height 20
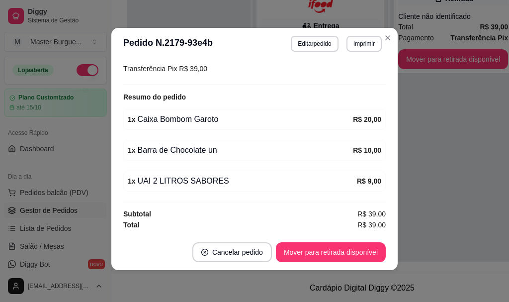
scroll to position [807, 0]
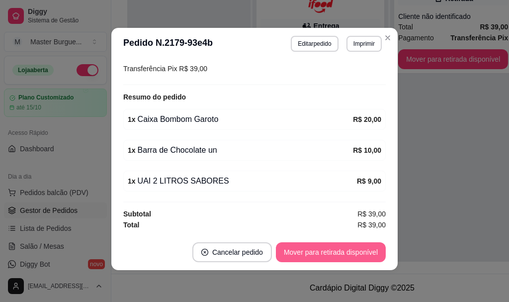
click at [327, 249] on button "Mover para retirada disponível" at bounding box center [331, 252] width 110 height 20
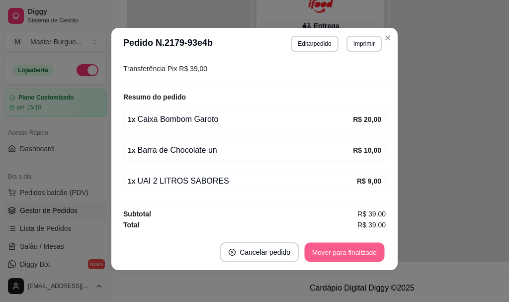
click at [331, 246] on button "Mover para finalizado" at bounding box center [345, 252] width 80 height 19
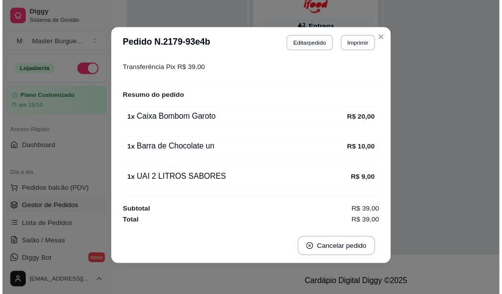
scroll to position [109, 0]
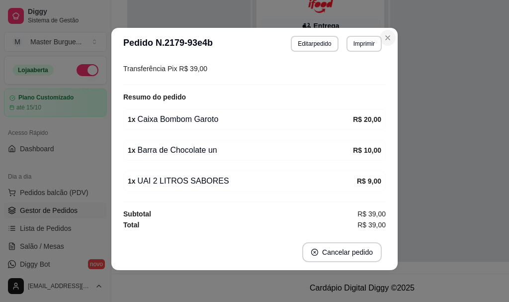
click at [392, 37] on section "**********" at bounding box center [254, 149] width 286 height 242
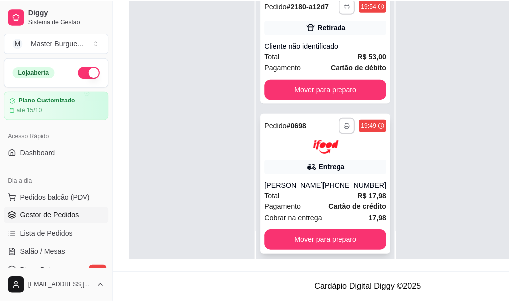
scroll to position [558, 0]
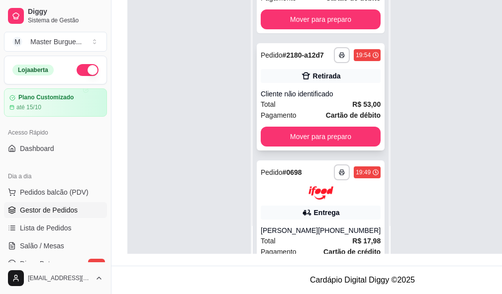
click at [323, 99] on div "Cliente não identificado" at bounding box center [321, 94] width 120 height 10
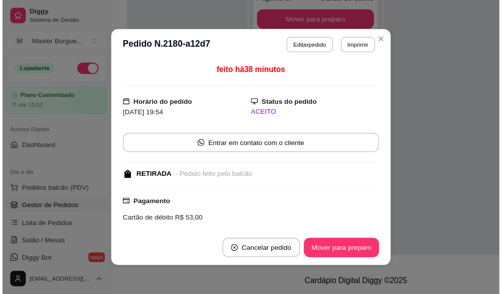
scroll to position [149, 0]
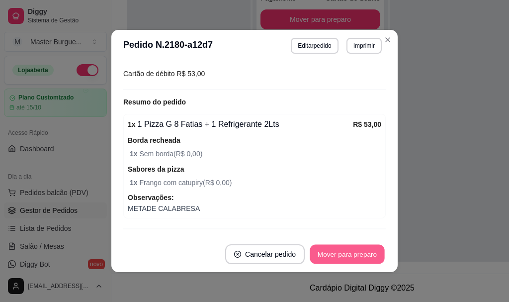
click at [349, 249] on button "Mover para preparo" at bounding box center [347, 254] width 75 height 19
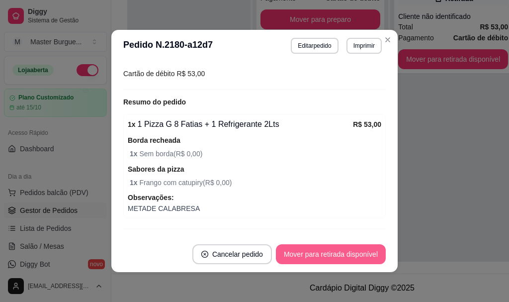
click at [349, 249] on button "Mover para retirada disponível" at bounding box center [331, 254] width 110 height 20
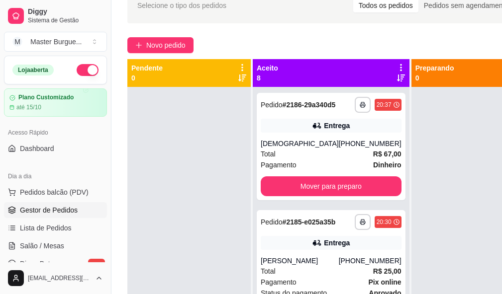
scroll to position [0, 0]
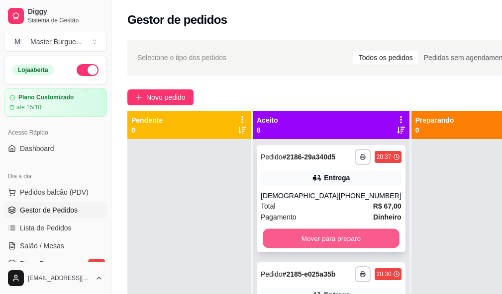
click at [304, 248] on button "Mover para preparo" at bounding box center [331, 238] width 136 height 19
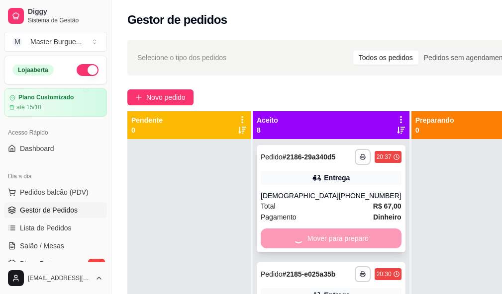
click at [304, 248] on div "Mover para preparo" at bounding box center [331, 239] width 141 height 20
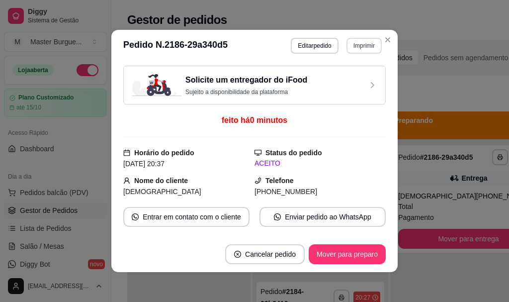
click at [353, 47] on button "Imprimir" at bounding box center [364, 46] width 35 height 16
click at [351, 77] on button "IMPRESSORA" at bounding box center [343, 81] width 72 height 16
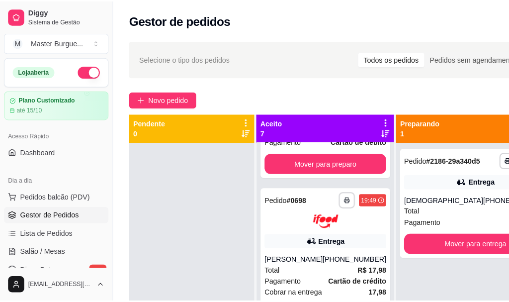
scroll to position [681, 0]
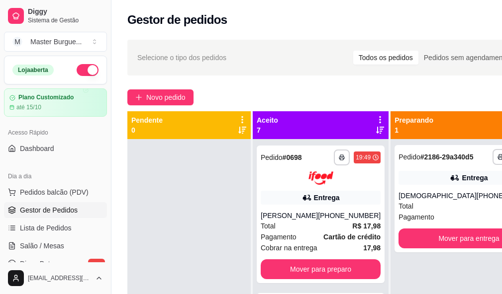
click at [320, 216] on div "[PHONE_NUMBER]" at bounding box center [349, 216] width 63 height 10
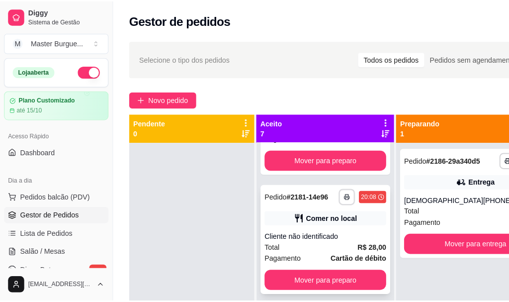
scroll to position [433, 0]
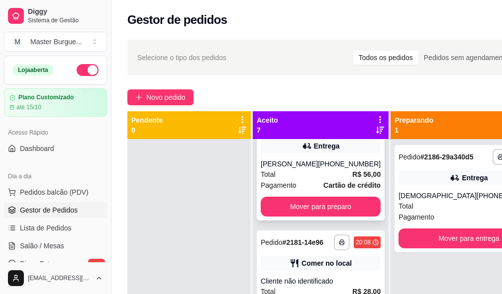
click at [304, 169] on div "[PERSON_NAME]" at bounding box center [289, 164] width 57 height 10
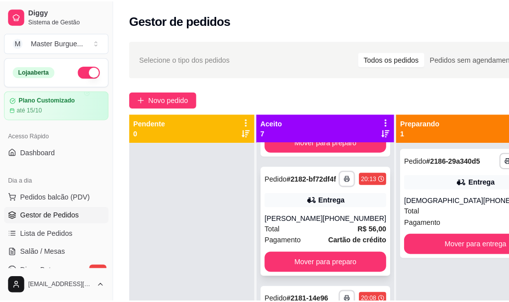
scroll to position [283, 0]
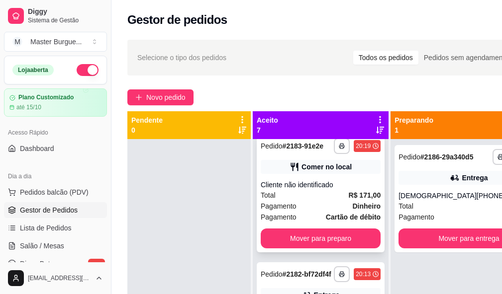
click at [279, 184] on div "**********" at bounding box center [321, 193] width 128 height 118
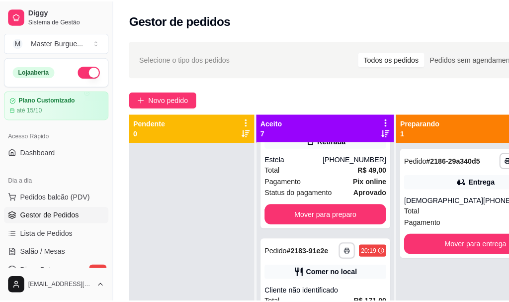
scroll to position [134, 0]
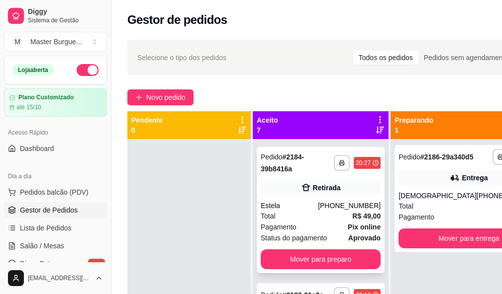
click at [289, 211] on div "Total R$ 49,00" at bounding box center [321, 216] width 120 height 11
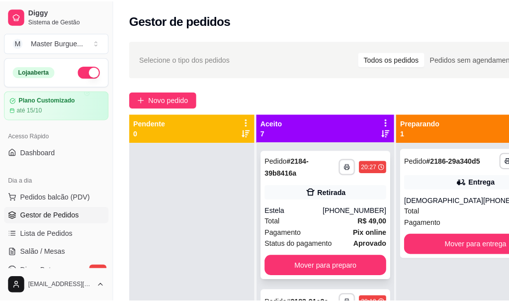
scroll to position [35, 0]
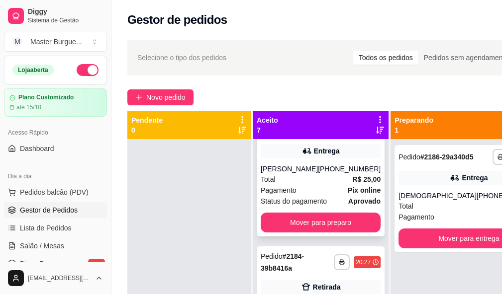
click at [309, 187] on div "Pagamento Pix online" at bounding box center [321, 190] width 120 height 11
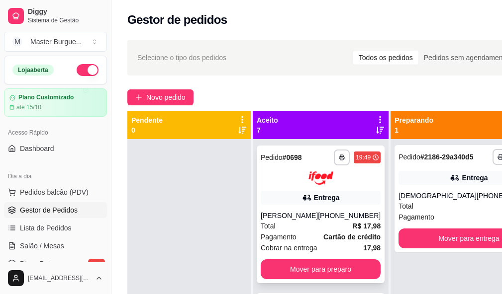
scroll to position [35, 0]
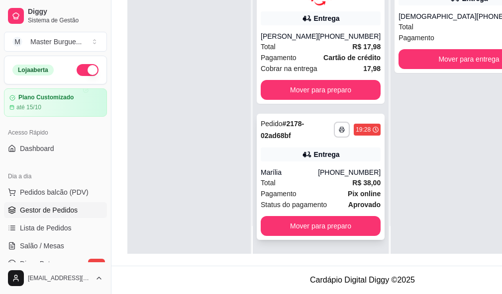
click at [304, 153] on div "Entrega" at bounding box center [321, 155] width 120 height 14
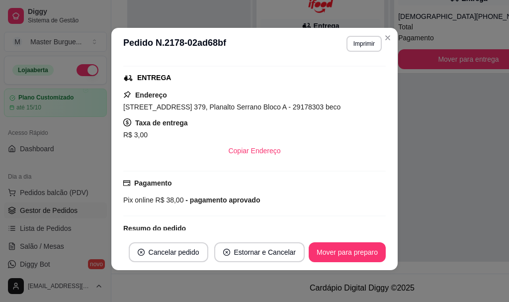
scroll to position [269, 0]
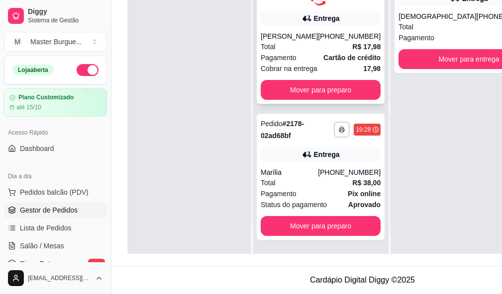
click at [307, 43] on div "Total R$ 17,98" at bounding box center [321, 46] width 120 height 11
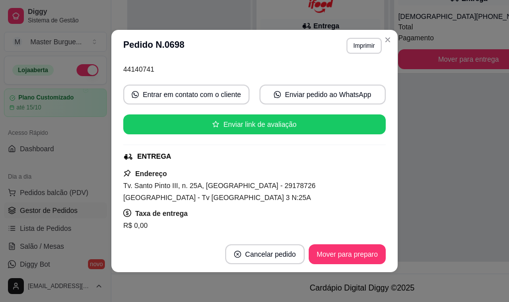
scroll to position [199, 0]
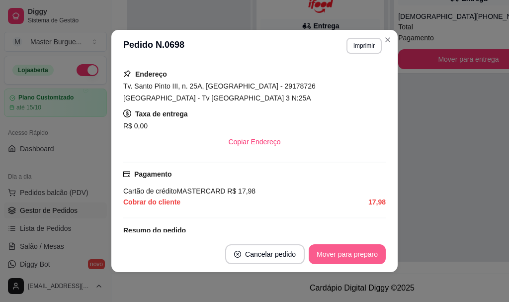
click at [324, 248] on button "Mover para preparo" at bounding box center [347, 254] width 77 height 20
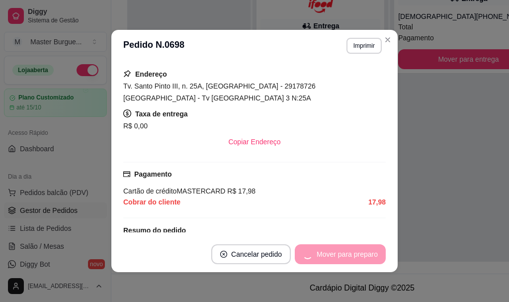
scroll to position [524, 0]
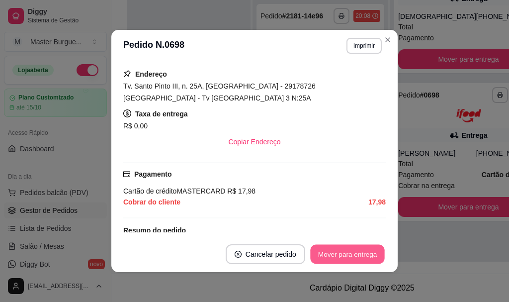
click at [372, 245] on button "Mover para entrega" at bounding box center [347, 254] width 75 height 19
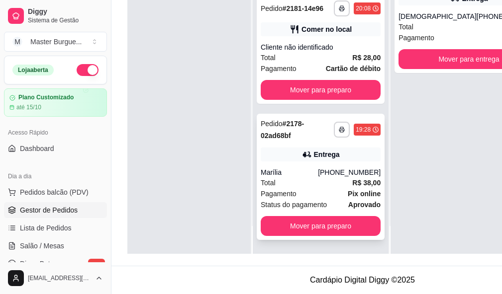
click at [309, 189] on div "Pagamento Pix online" at bounding box center [321, 193] width 120 height 11
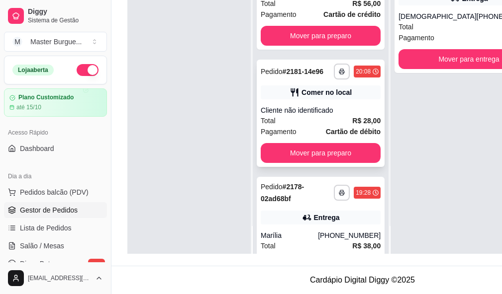
click at [310, 126] on div "Total R$ 28,00" at bounding box center [321, 120] width 120 height 11
click at [403, 27] on div "Total R$ 67,00" at bounding box center [468, 26] width 141 height 11
click at [295, 115] on div "Cliente não identificado" at bounding box center [321, 110] width 120 height 10
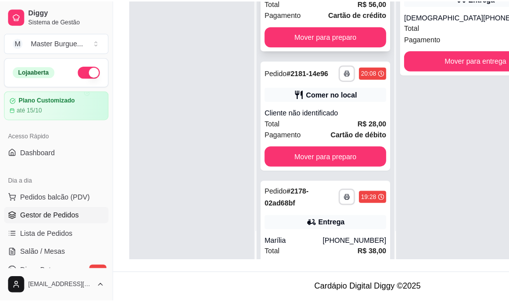
scroll to position [374, 0]
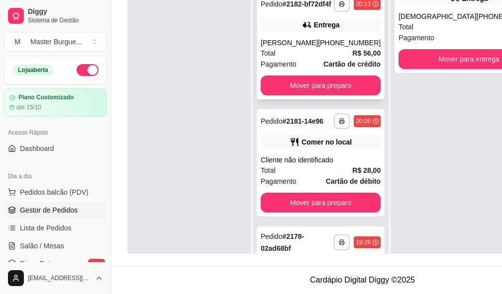
click at [340, 48] on div "[PHONE_NUMBER]" at bounding box center [349, 43] width 63 height 10
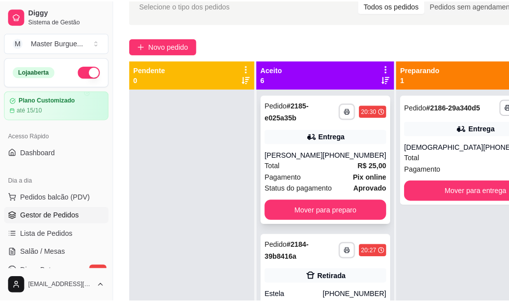
scroll to position [2, 0]
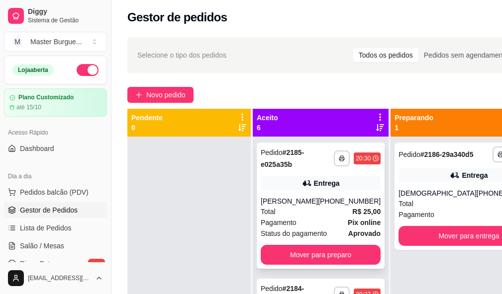
click at [305, 195] on div "**********" at bounding box center [321, 206] width 128 height 126
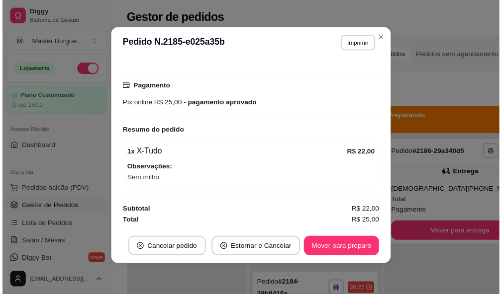
scroll to position [107, 0]
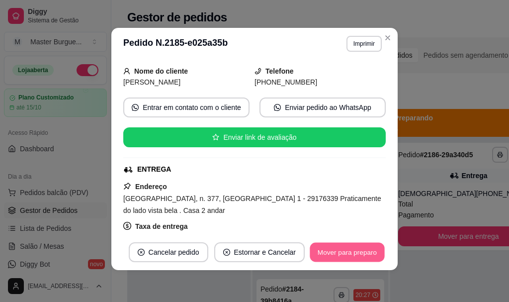
click at [319, 252] on button "Mover para preparo" at bounding box center [347, 252] width 75 height 19
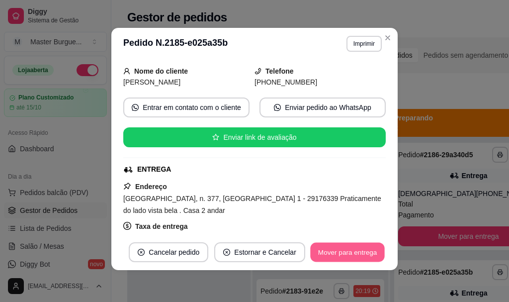
click at [316, 254] on button "Mover para entrega" at bounding box center [347, 252] width 75 height 19
